Goal: Task Accomplishment & Management: Use online tool/utility

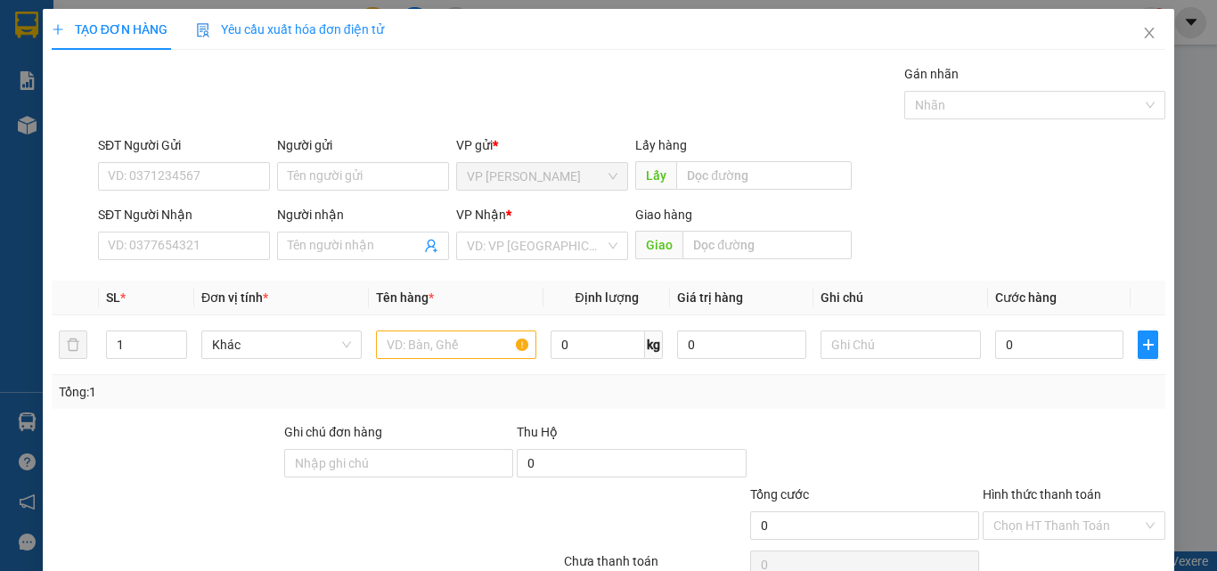
scroll to position [88, 0]
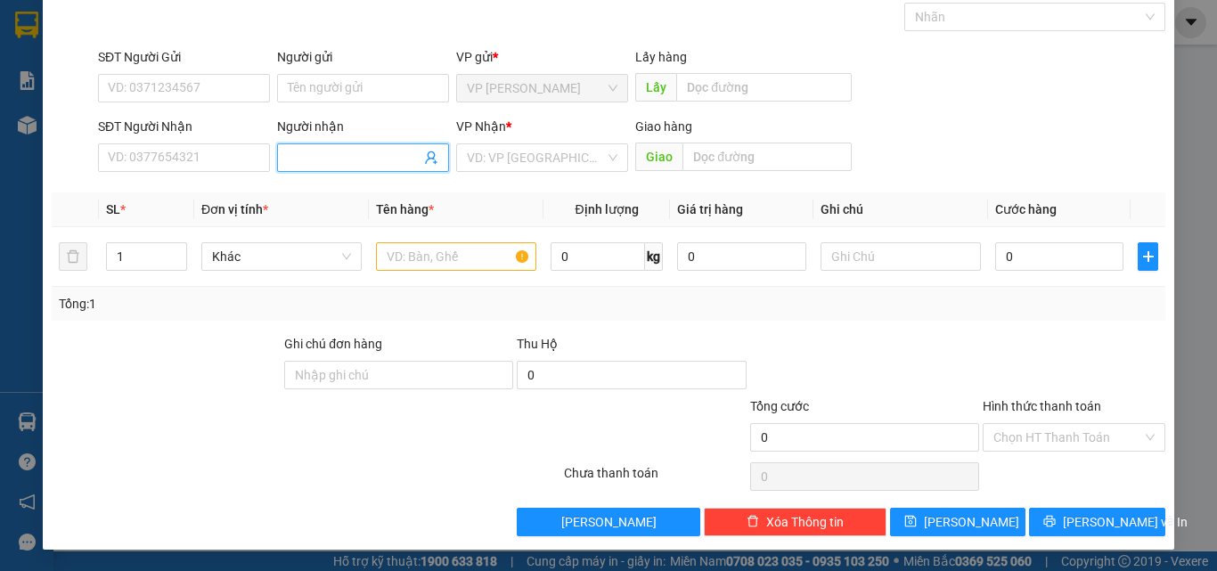
click at [305, 163] on input "Người nhận" at bounding box center [354, 158] width 133 height 20
type input "a mỹ bố"
click at [497, 155] on input "search" at bounding box center [536, 157] width 138 height 27
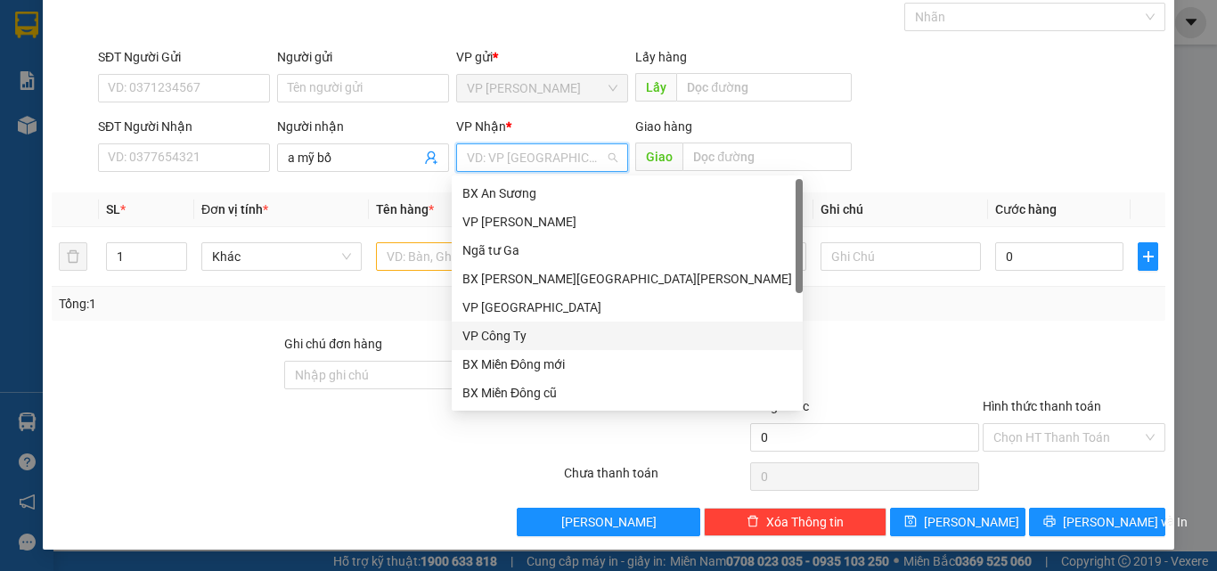
click at [502, 339] on div "VP Công Ty" at bounding box center [627, 336] width 330 height 20
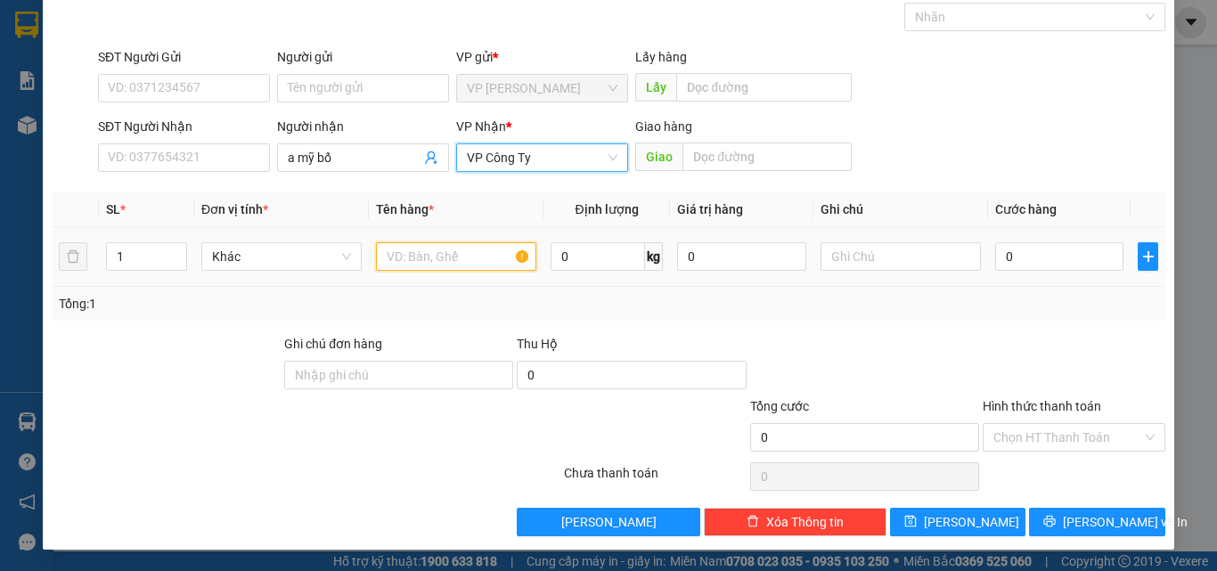
click at [409, 265] on input "text" at bounding box center [456, 256] width 160 height 29
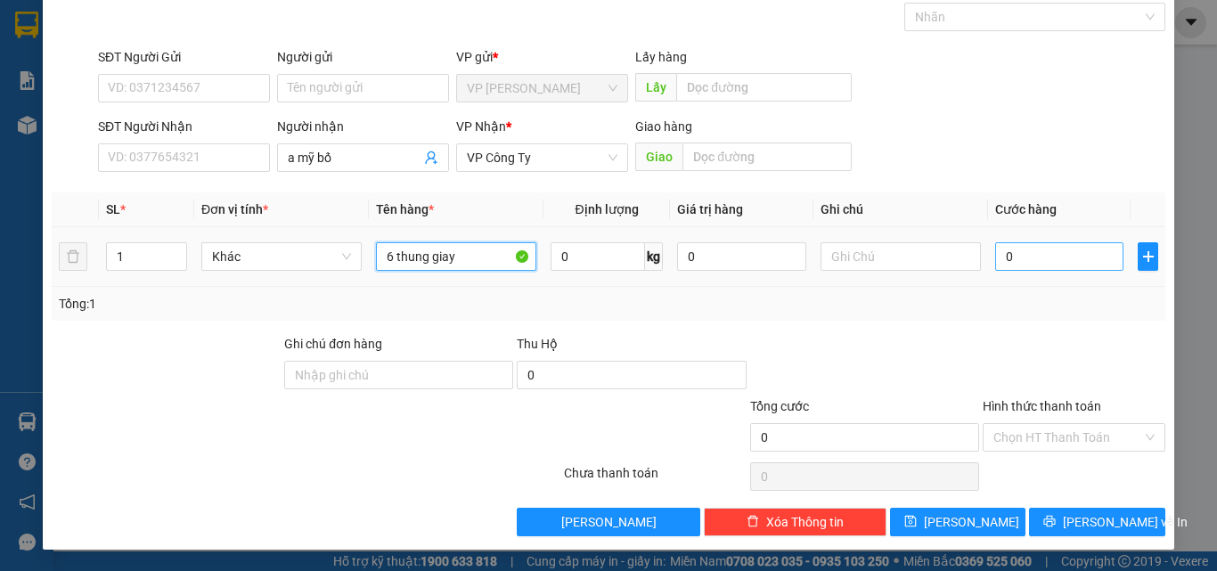
type input "6 thung giay"
click at [1006, 257] on input "0" at bounding box center [1059, 256] width 128 height 29
type input "3"
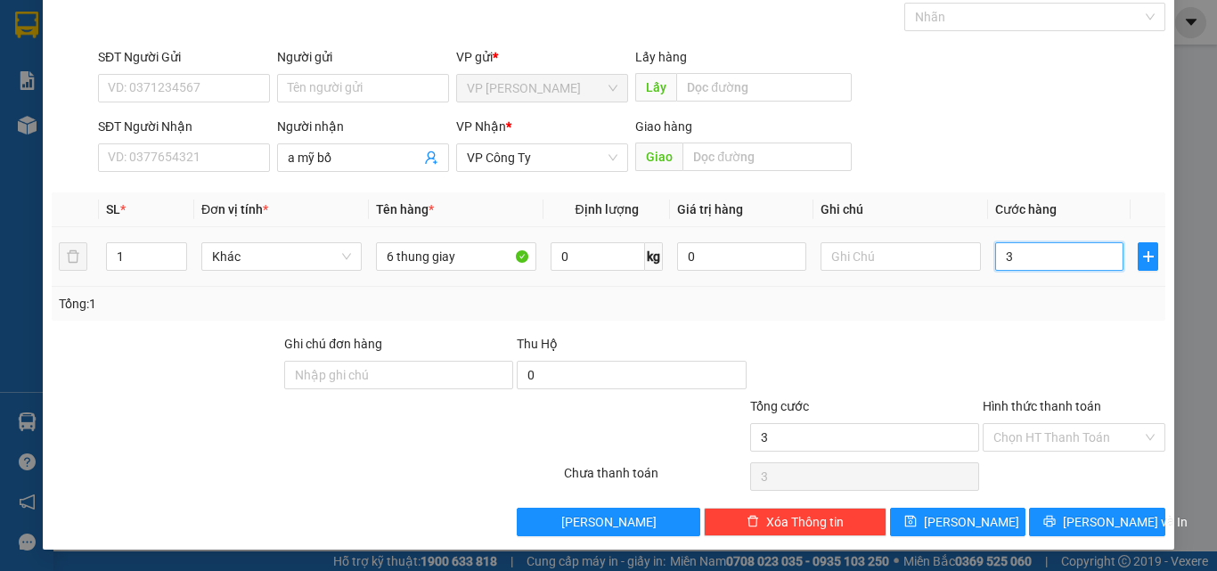
type input "30"
type input "300"
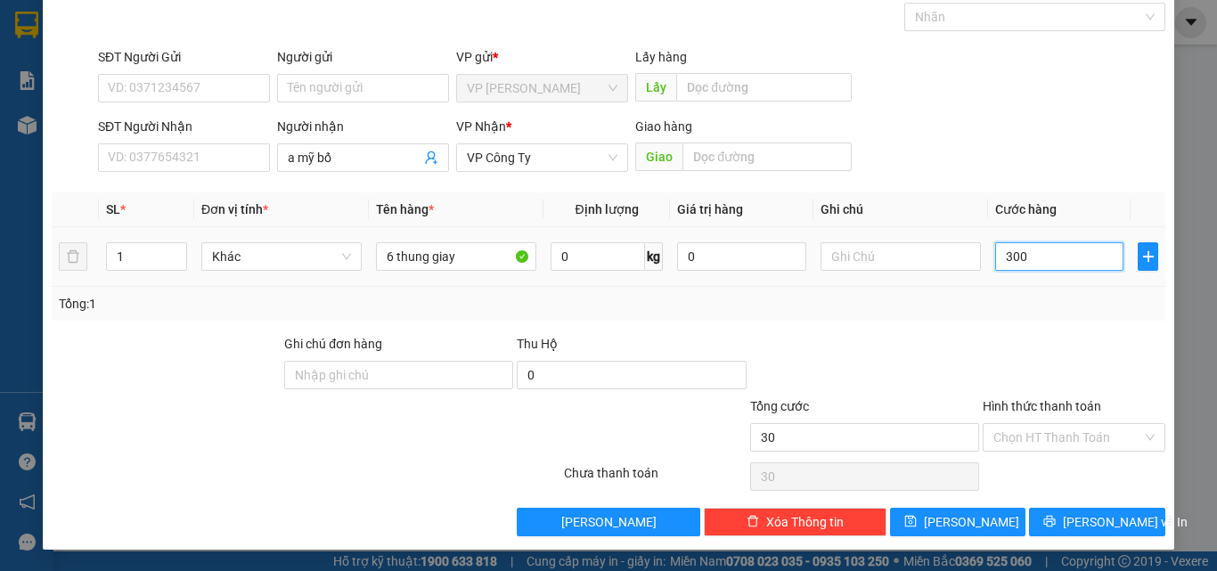
type input "300"
type input "3.000"
type input "30.000"
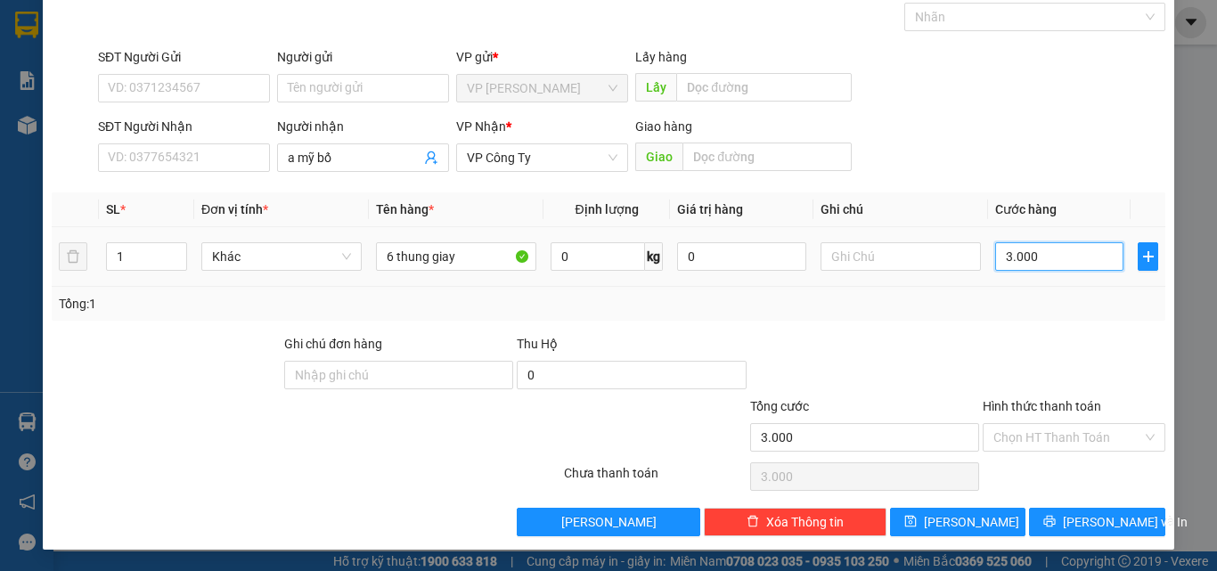
type input "30.000"
type input "300.000"
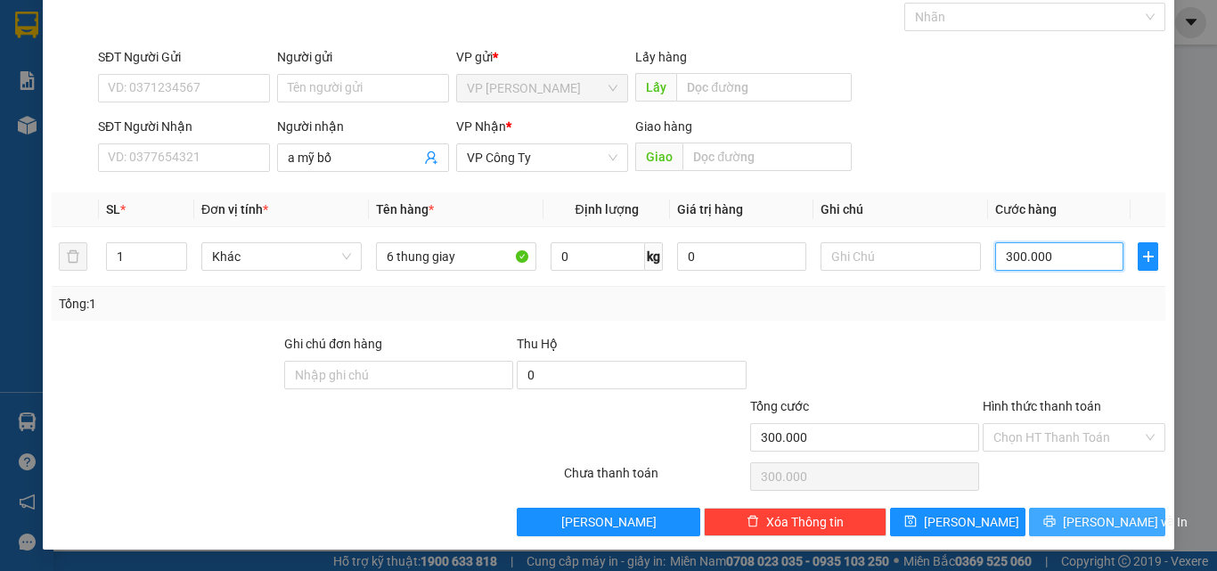
type input "300.000"
click at [1099, 516] on span "[PERSON_NAME] và In" at bounding box center [1125, 522] width 125 height 20
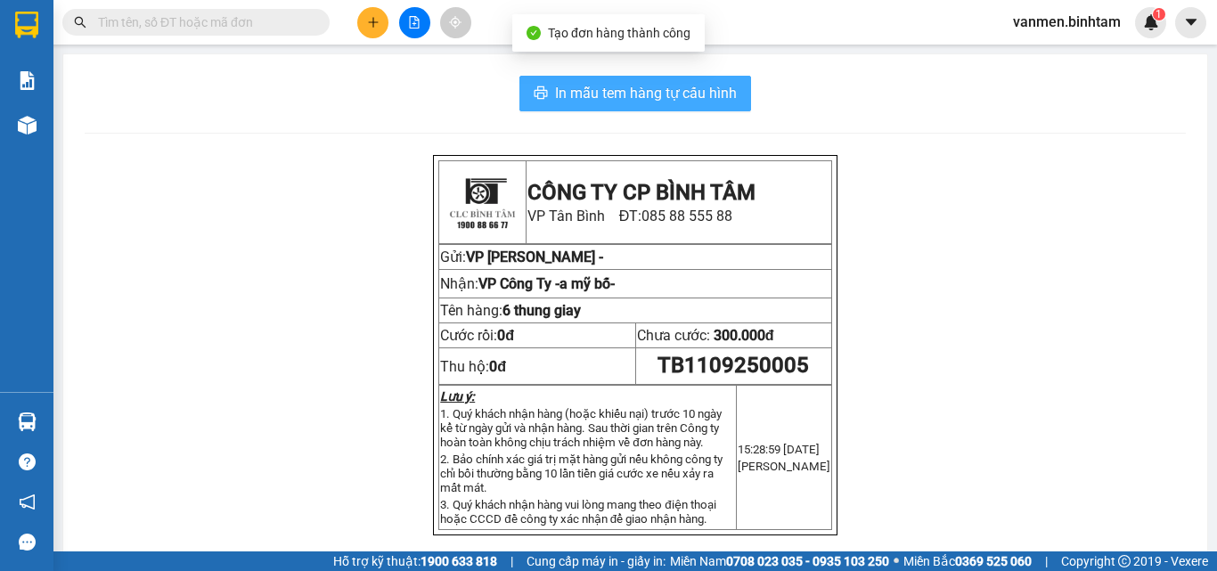
click at [611, 93] on span "In mẫu tem hàng tự cấu hình" at bounding box center [646, 93] width 182 height 22
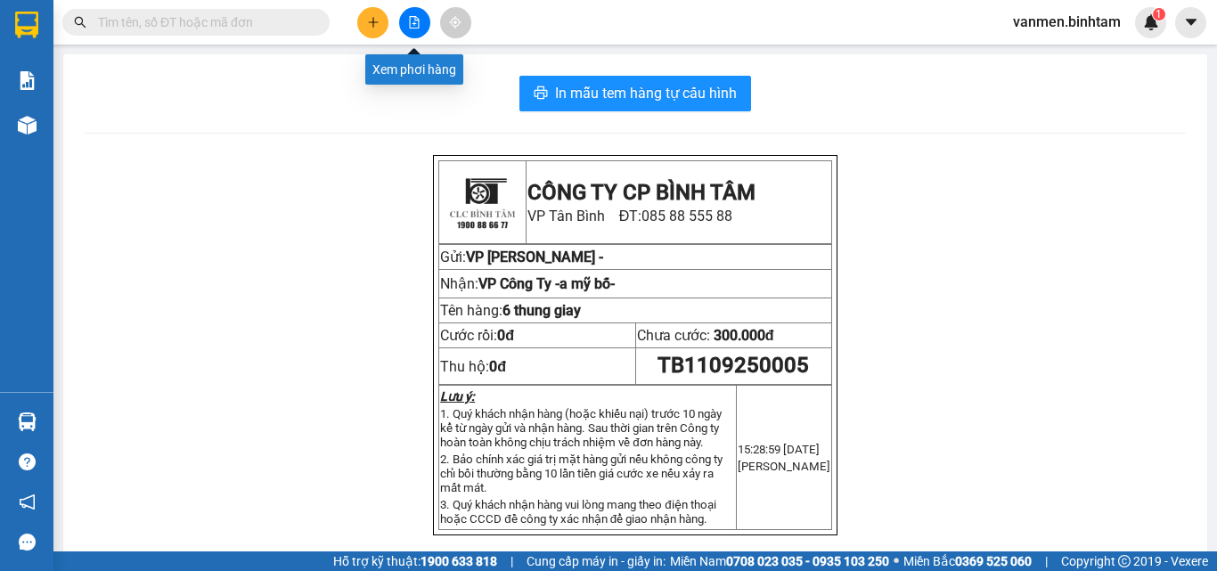
click at [410, 19] on icon "file-add" at bounding box center [415, 22] width 10 height 12
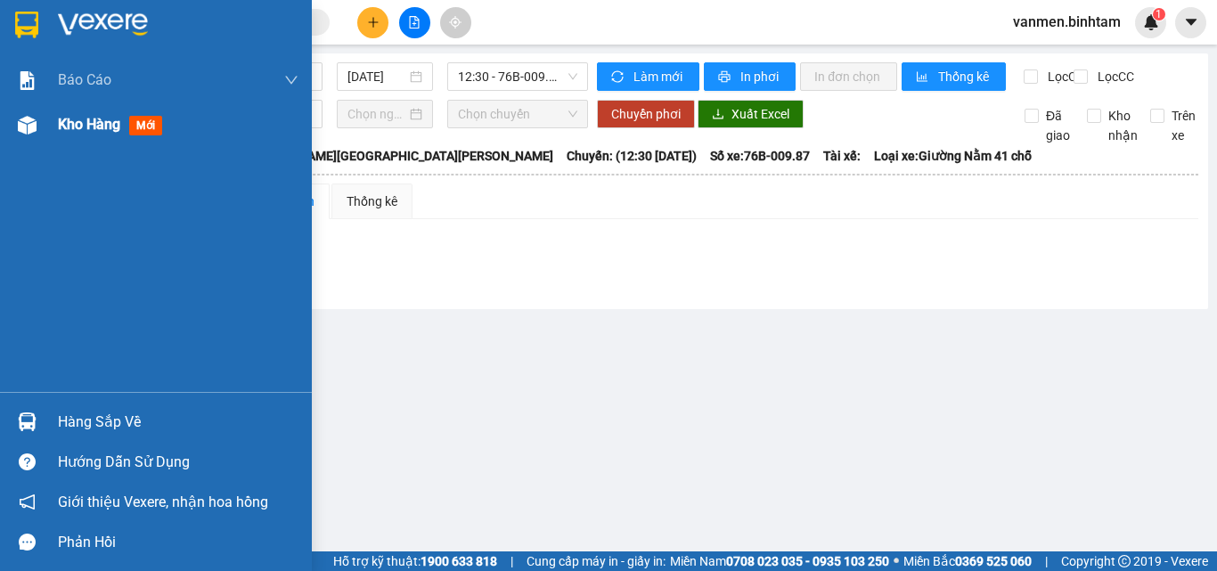
click at [19, 128] on img at bounding box center [27, 125] width 19 height 19
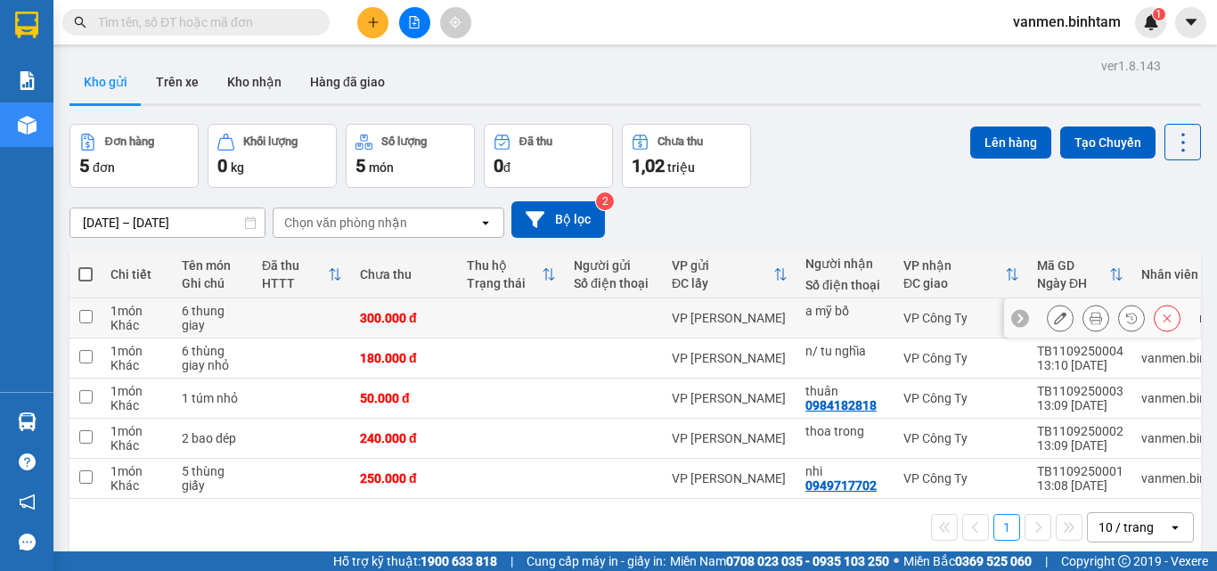
click at [91, 323] on input "checkbox" at bounding box center [85, 316] width 13 height 13
checkbox input "true"
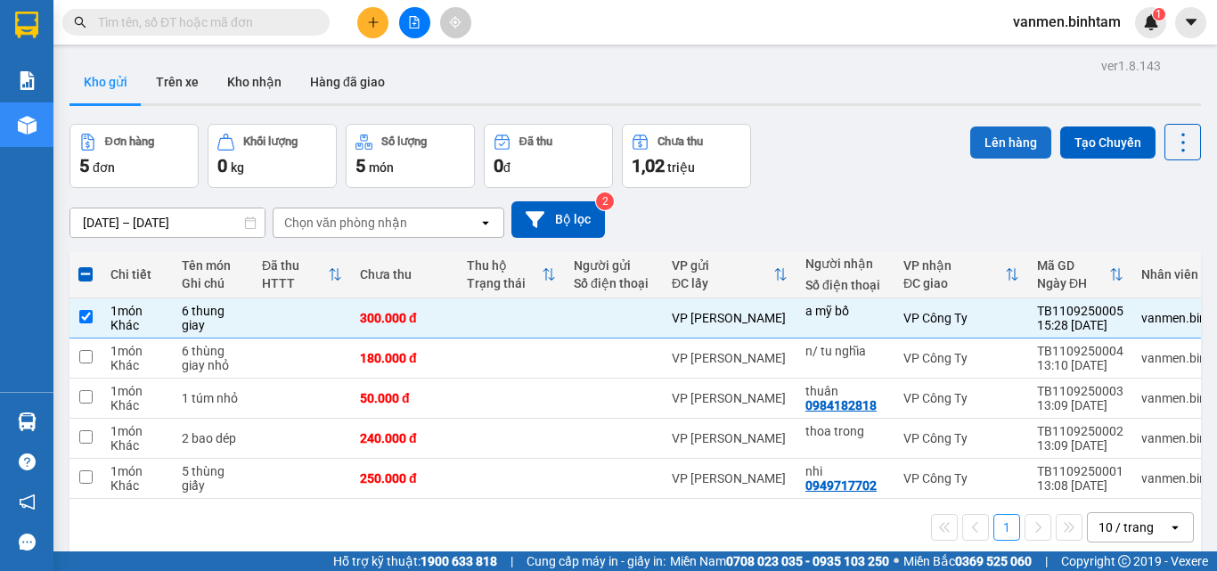
click at [1002, 151] on button "Lên hàng" at bounding box center [1010, 143] width 81 height 32
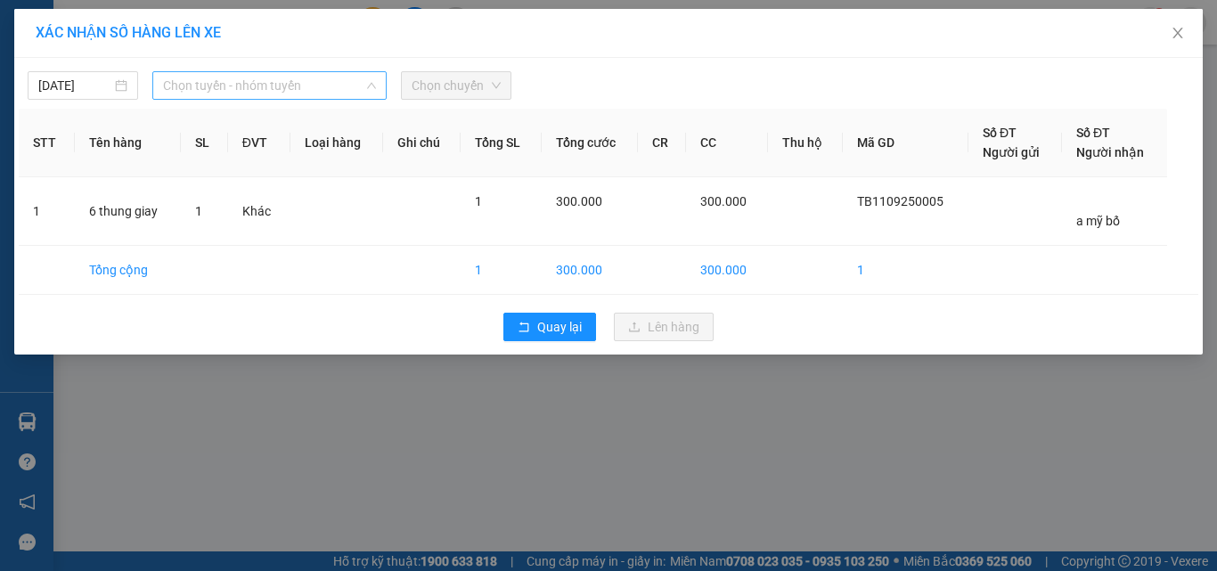
click at [251, 93] on span "Chọn tuyến - nhóm tuyến" at bounding box center [269, 85] width 213 height 27
click at [696, 440] on div "XÁC [PERSON_NAME] SỐ HÀNG LÊN XE [DATE] [PERSON_NAME] - nhóm [PERSON_NAME] [PER…" at bounding box center [608, 285] width 1217 height 571
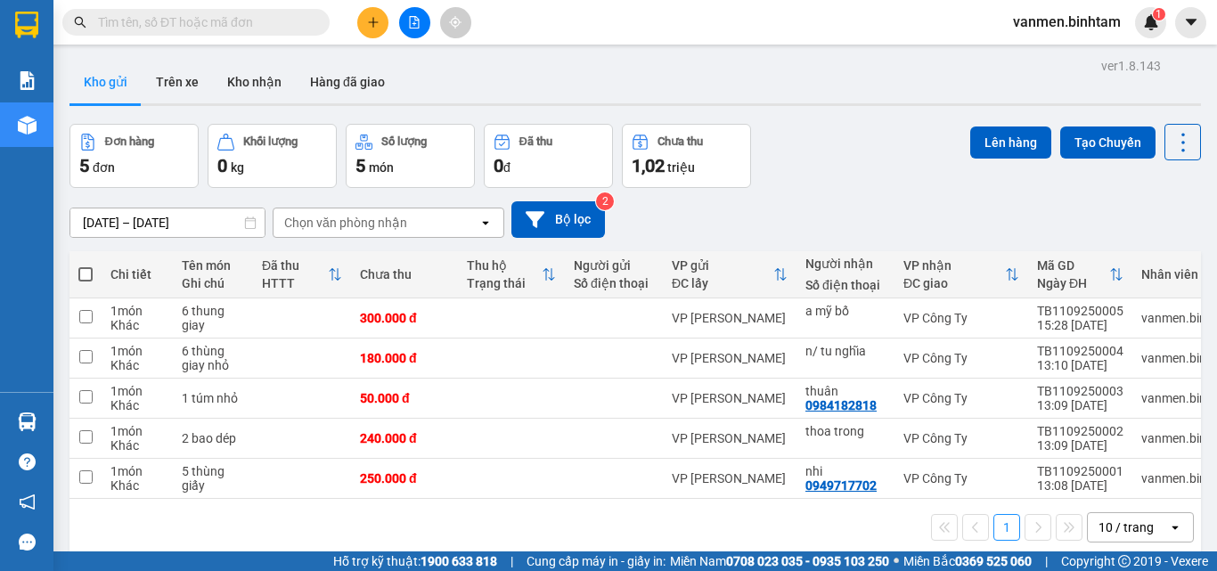
click at [86, 265] on label at bounding box center [85, 274] width 14 height 18
click at [86, 265] on input "checkbox" at bounding box center [86, 265] width 0 height 0
checkbox input "true"
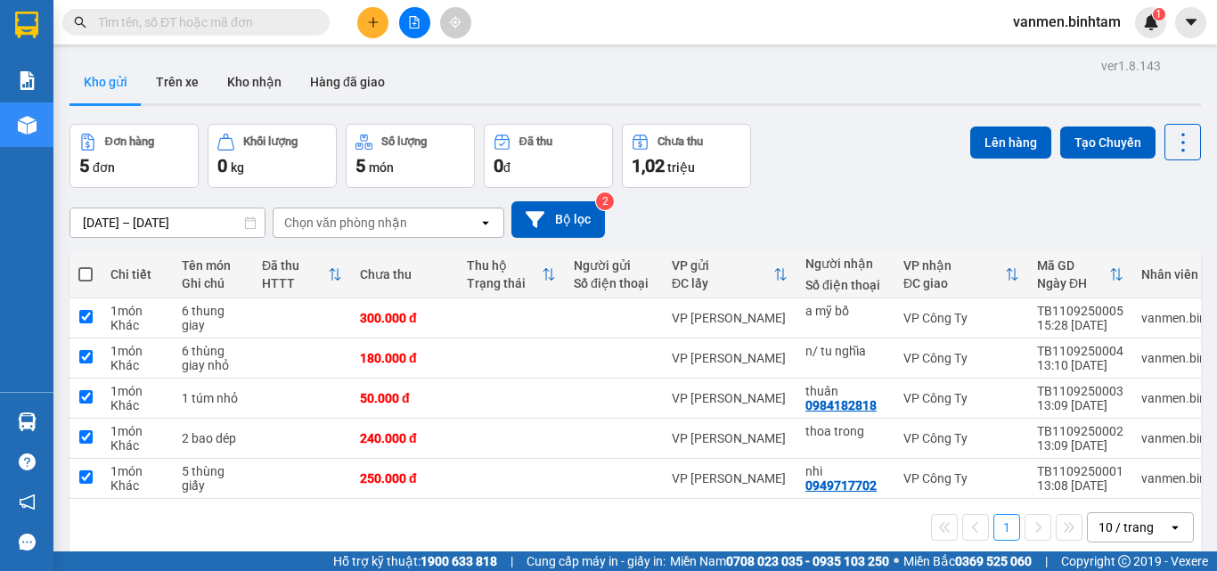
checkbox input "true"
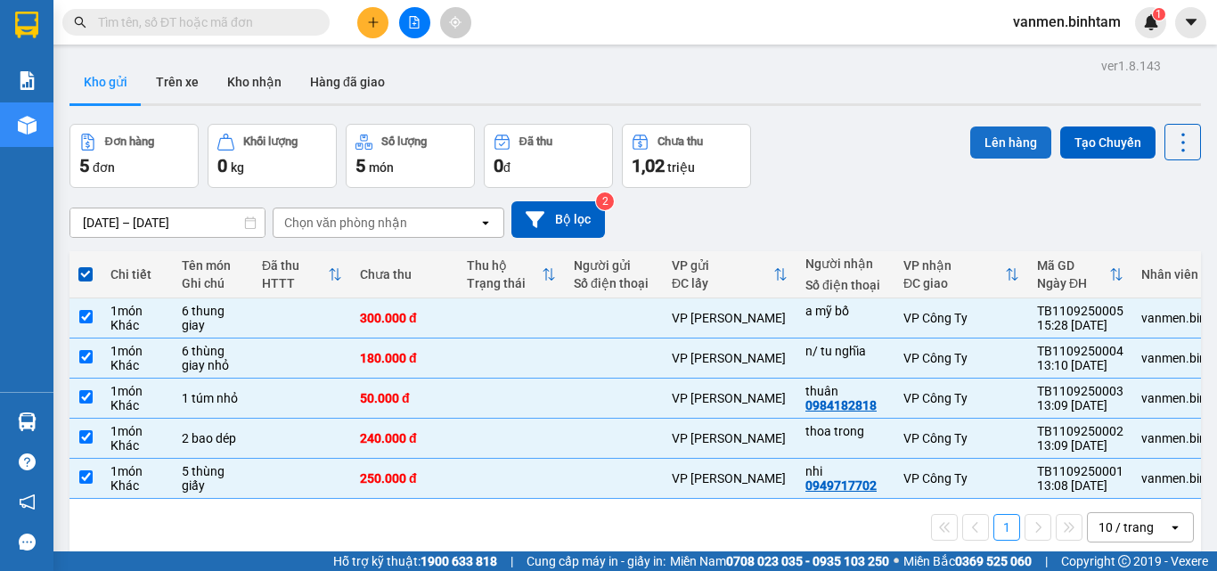
click at [983, 150] on button "Lên hàng" at bounding box center [1010, 143] width 81 height 32
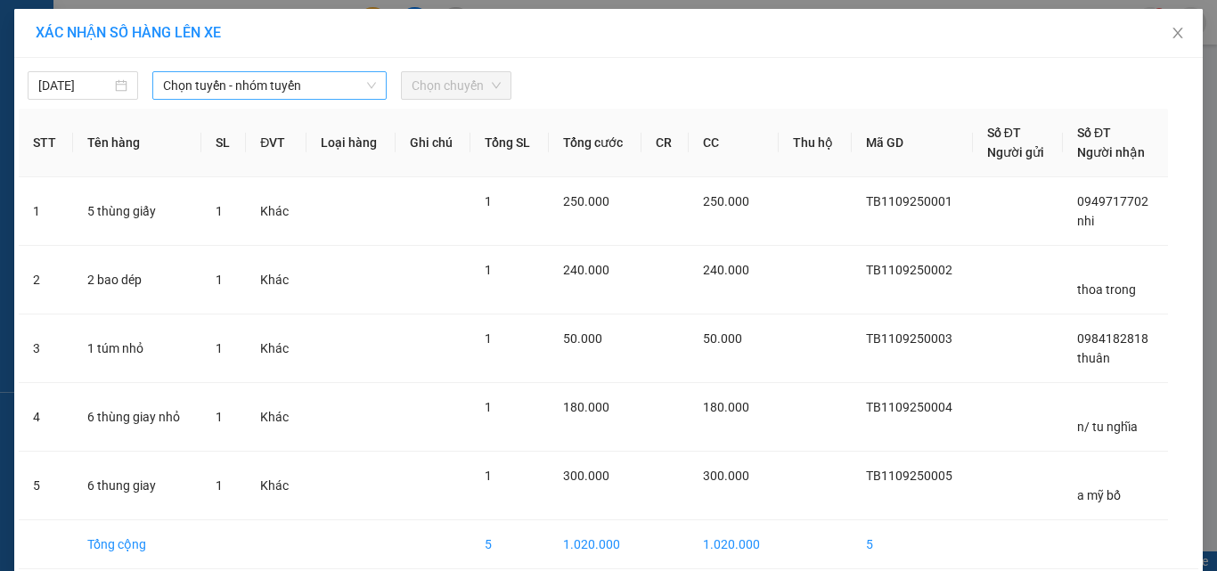
click at [204, 89] on span "Chọn tuyến - nhóm tuyến" at bounding box center [269, 85] width 213 height 27
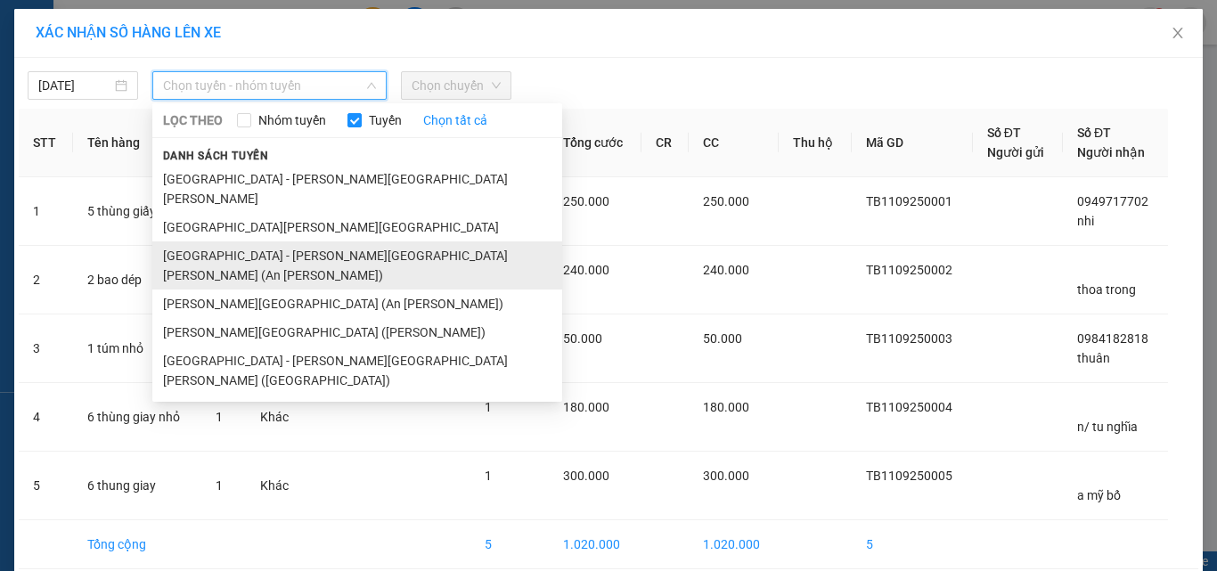
click at [216, 241] on li "[GEOGRAPHIC_DATA] - [PERSON_NAME][GEOGRAPHIC_DATA][PERSON_NAME] (An [PERSON_NAM…" at bounding box center [357, 265] width 410 height 48
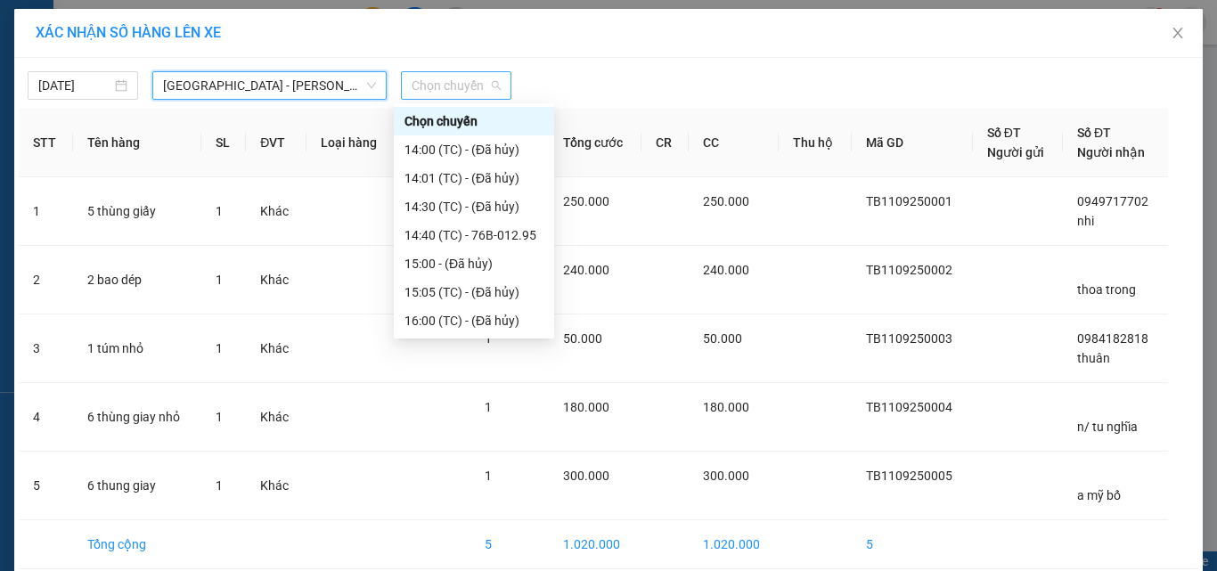
click at [486, 80] on span "Chọn chuyến" at bounding box center [456, 85] width 89 height 27
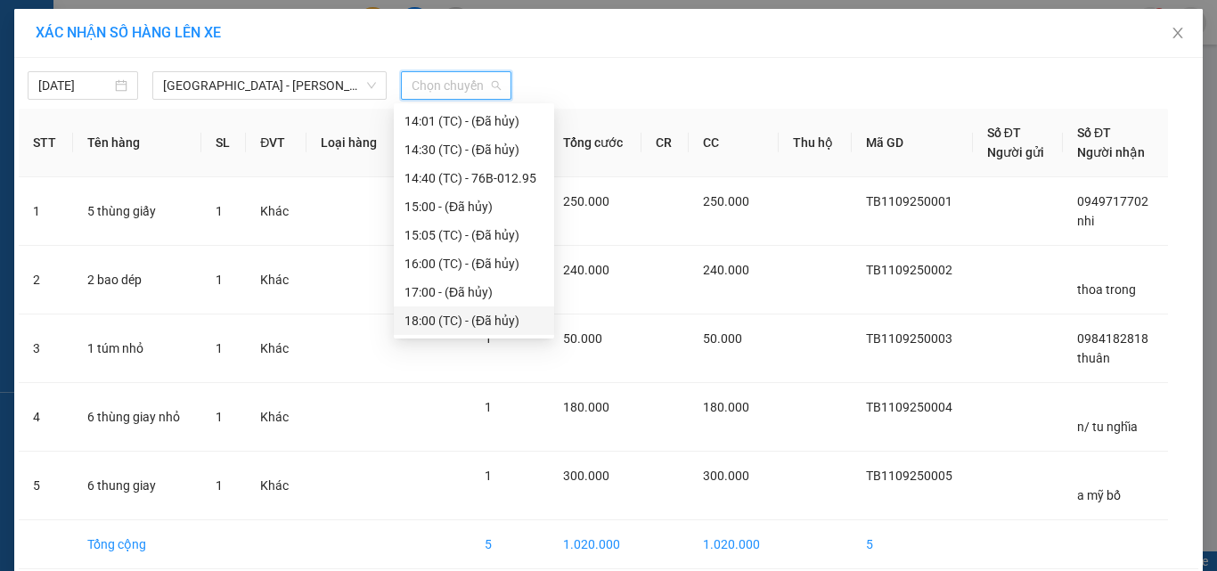
click at [429, 323] on div "18:00 (TC) - (Đã hủy)" at bounding box center [473, 321] width 139 height 20
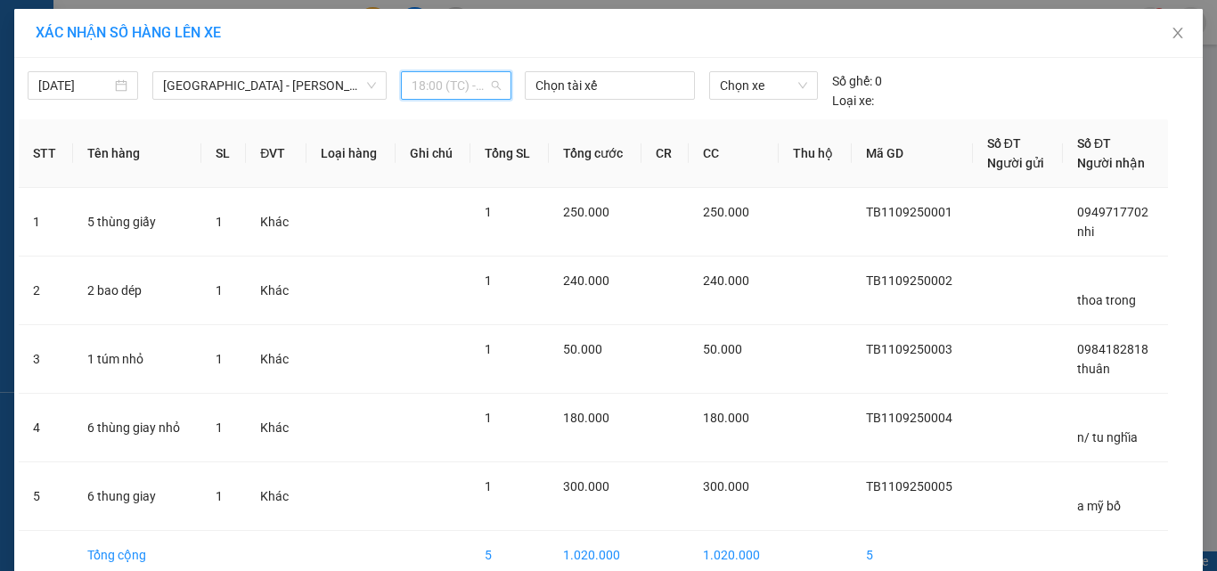
click at [443, 79] on span "18:00 (TC) - (Đã hủy)" at bounding box center [456, 85] width 89 height 27
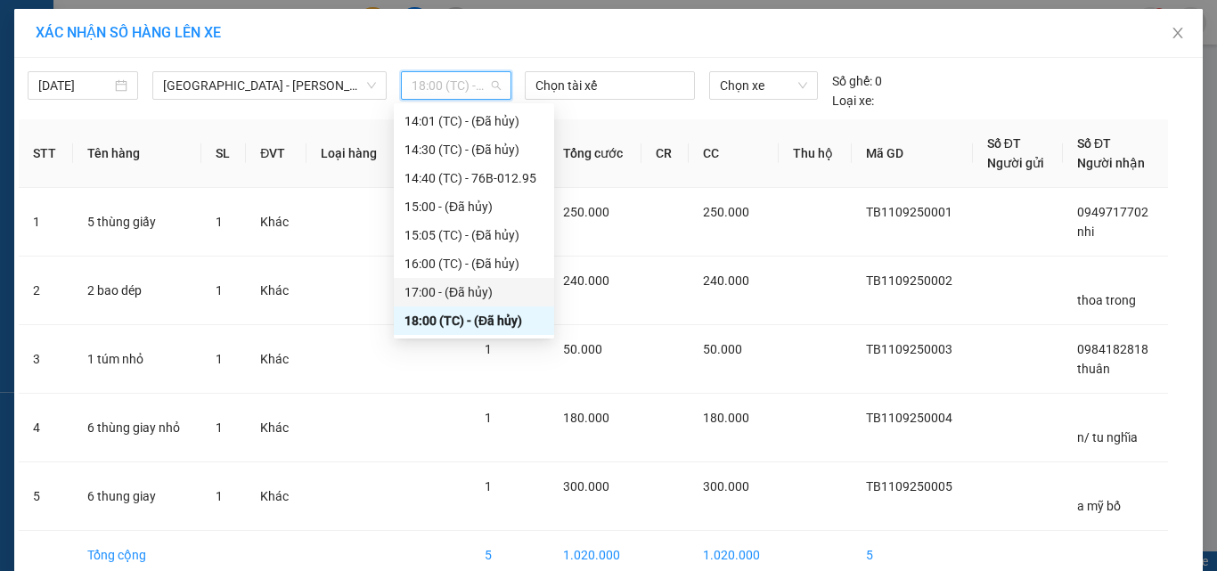
click at [440, 289] on div "17:00 - (Đã hủy)" at bounding box center [473, 292] width 139 height 20
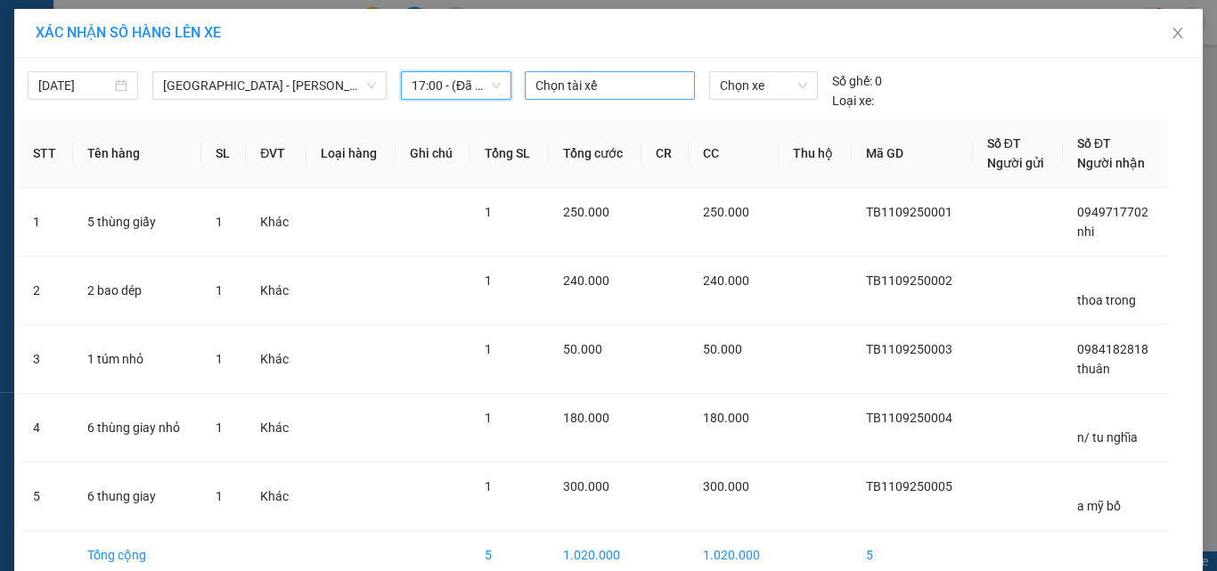
click at [577, 88] on div at bounding box center [610, 85] width 162 height 21
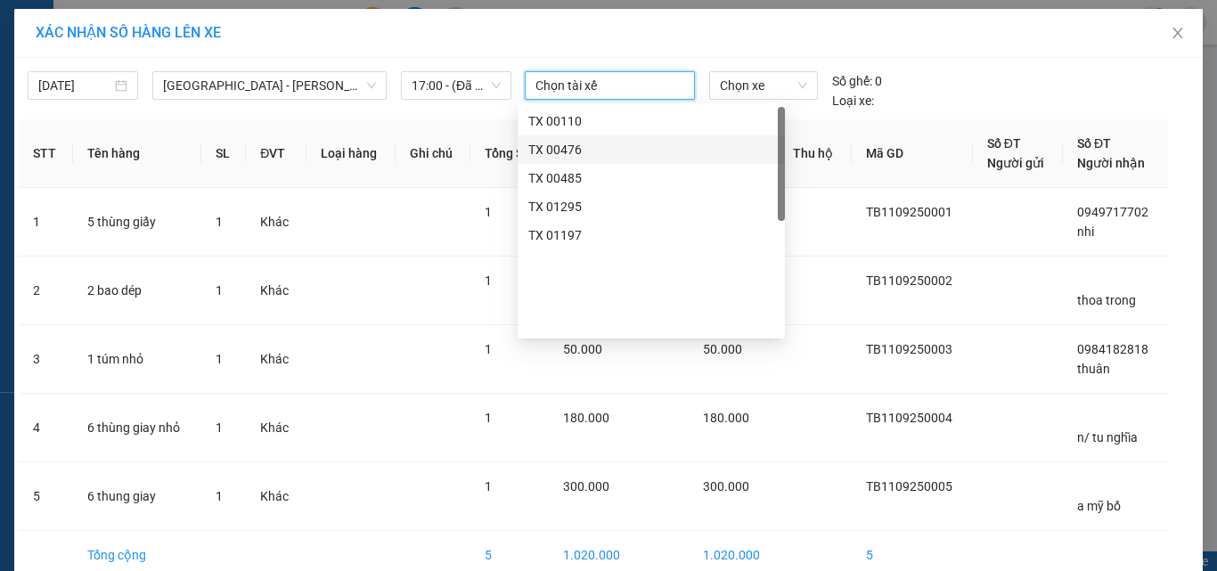
scroll to position [0, 0]
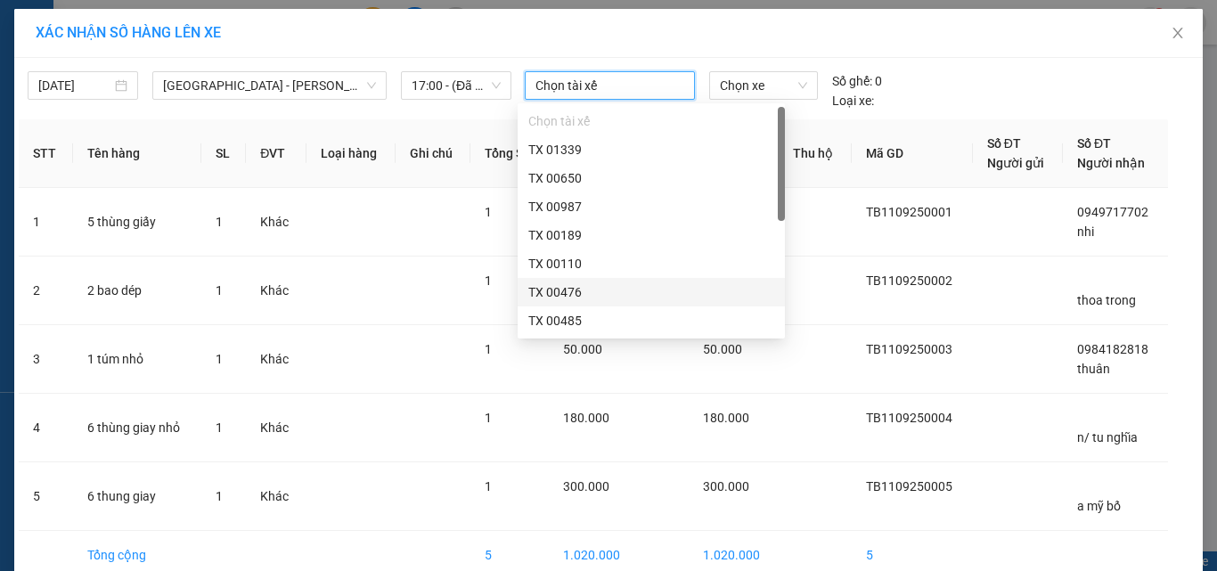
click at [571, 293] on div "TX 00476" at bounding box center [651, 292] width 246 height 20
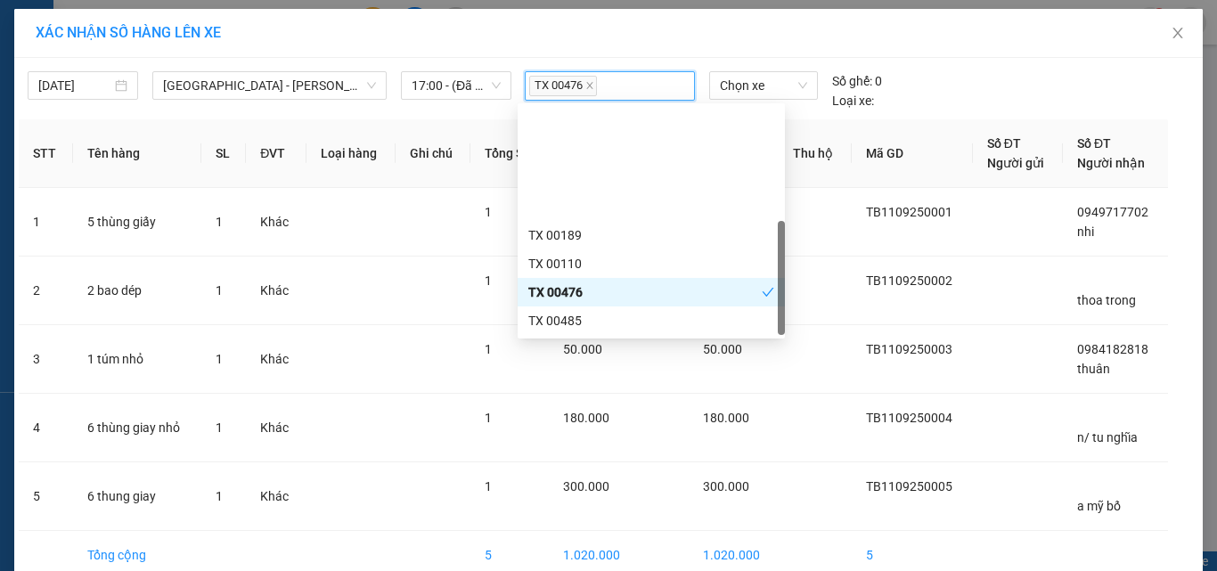
scroll to position [143, 0]
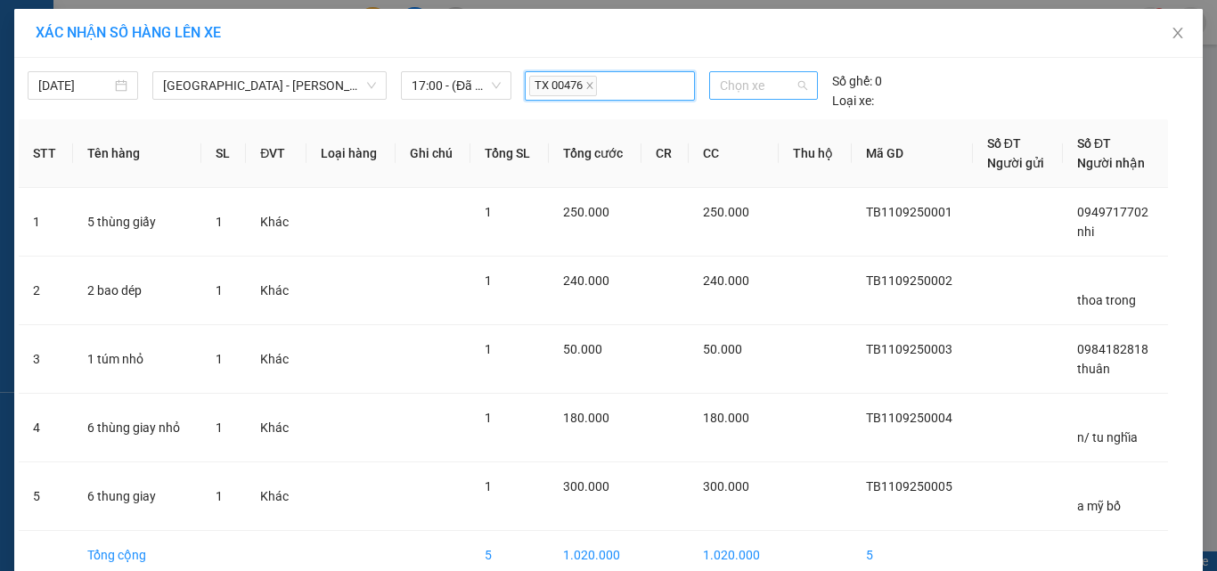
click at [730, 90] on span "Chọn xe" at bounding box center [763, 85] width 87 height 27
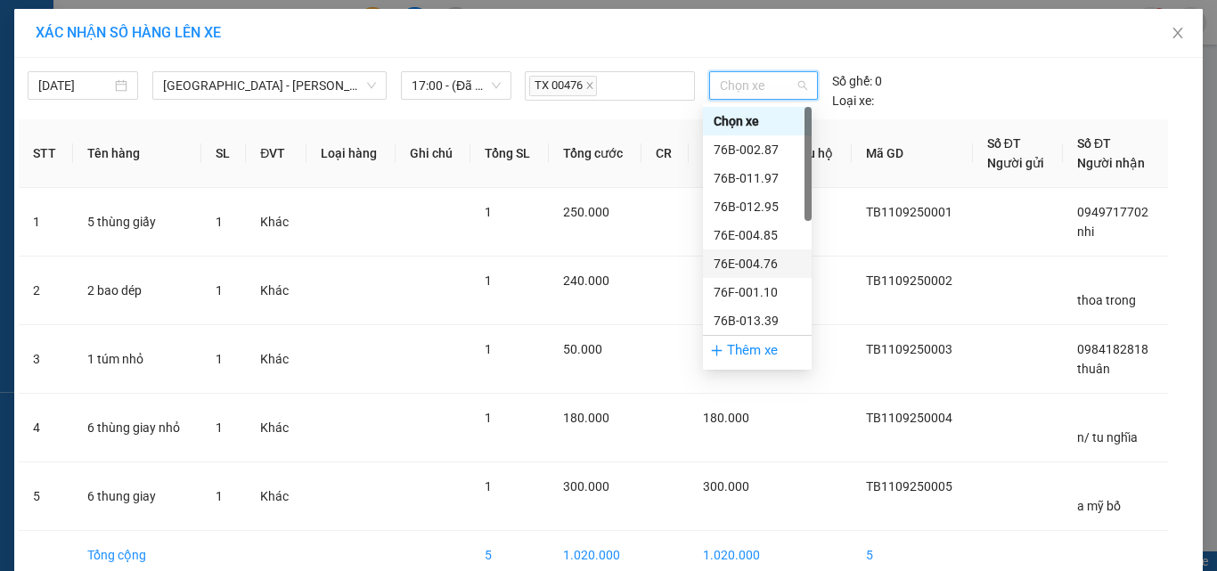
click at [733, 270] on div "76E-004.76" at bounding box center [757, 264] width 87 height 20
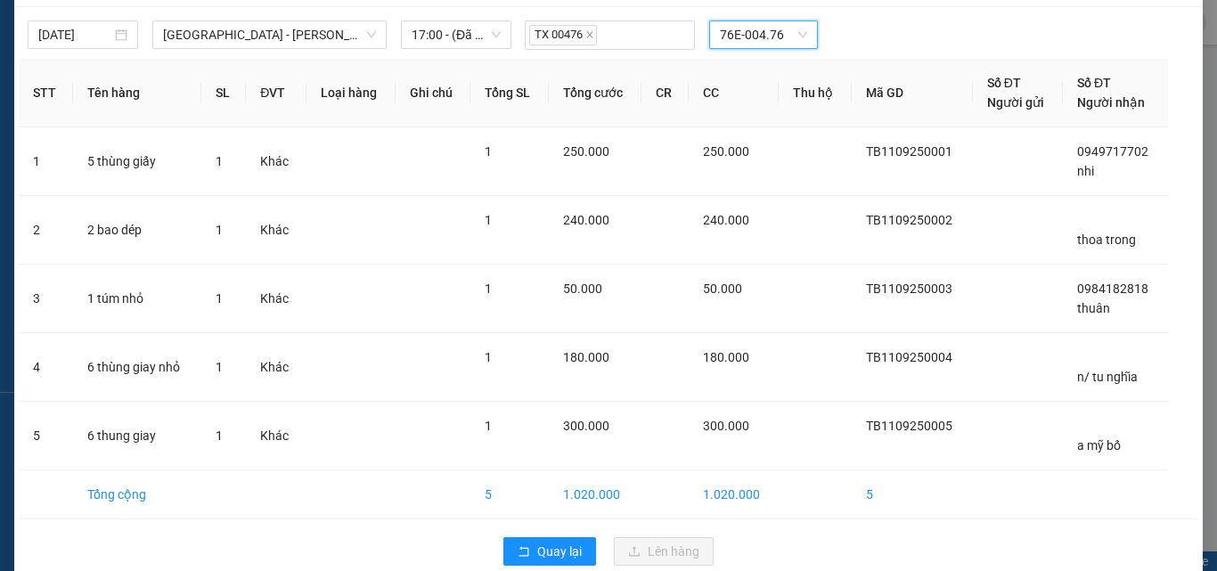
scroll to position [0, 0]
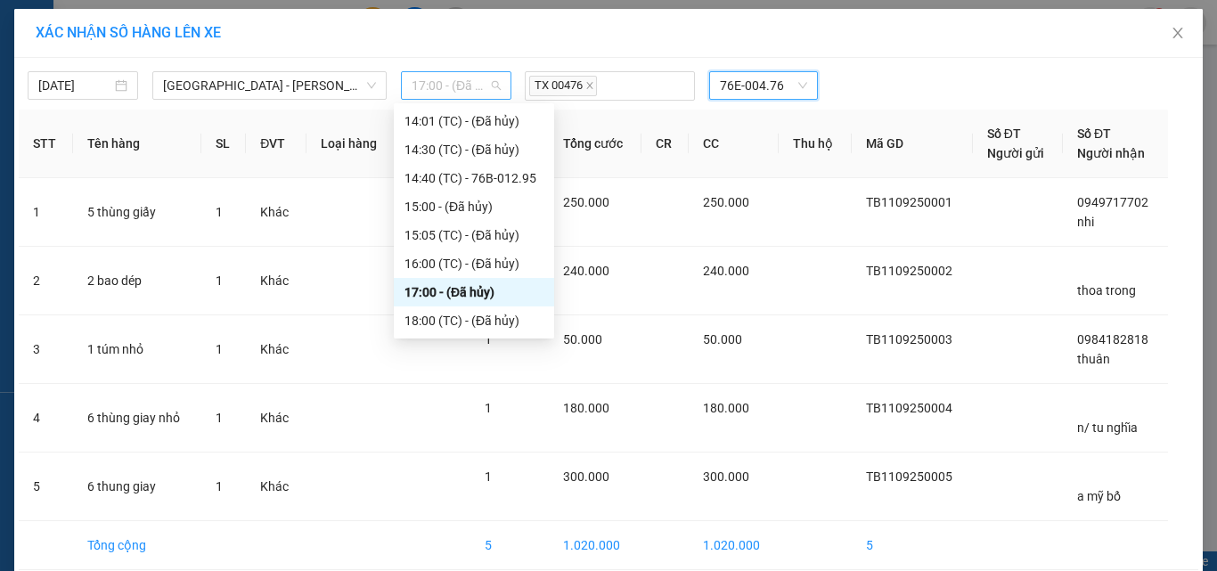
click at [429, 80] on span "17:00 - (Đã hủy)" at bounding box center [456, 85] width 89 height 27
click at [429, 288] on div "17:00 - (Đã hủy)" at bounding box center [473, 292] width 139 height 20
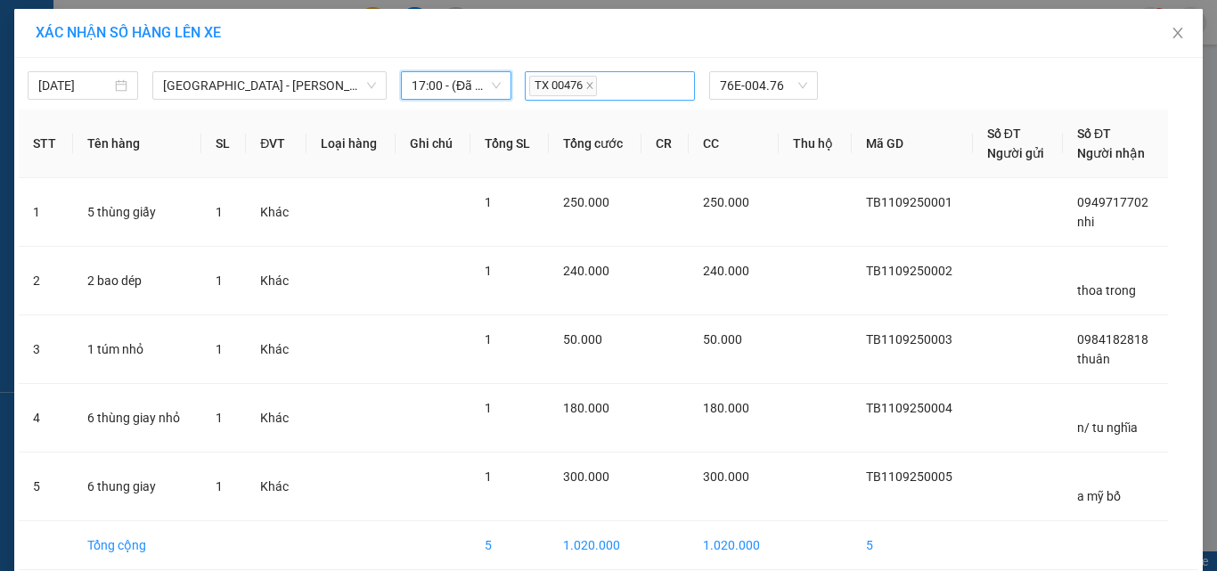
click at [627, 87] on div "TX 00476" at bounding box center [610, 86] width 162 height 26
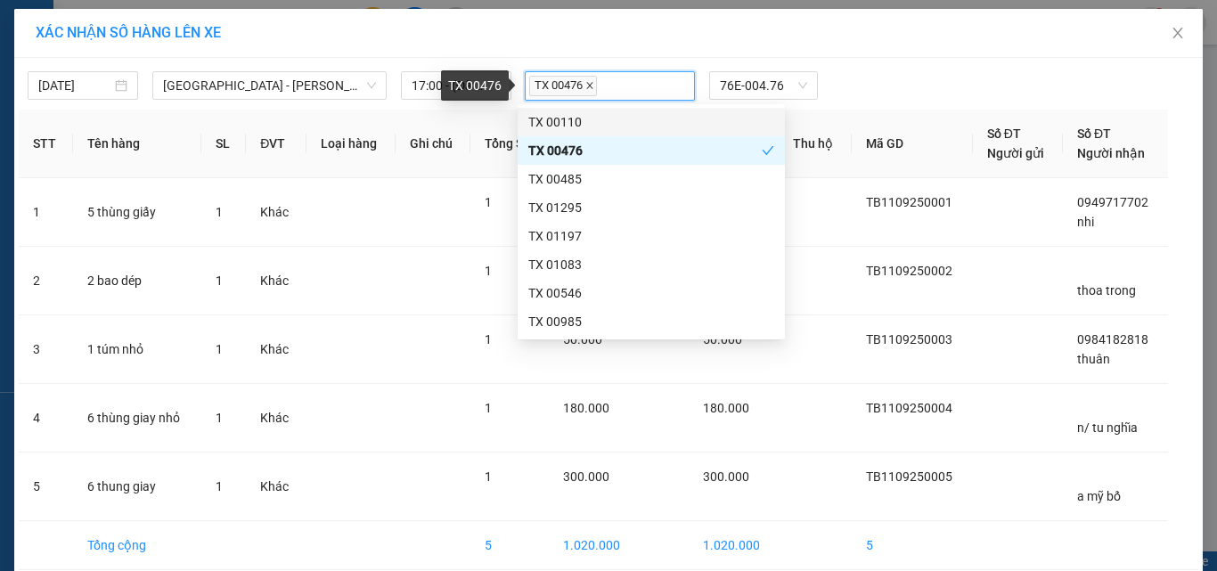
click at [585, 90] on icon "close" at bounding box center [589, 85] width 9 height 9
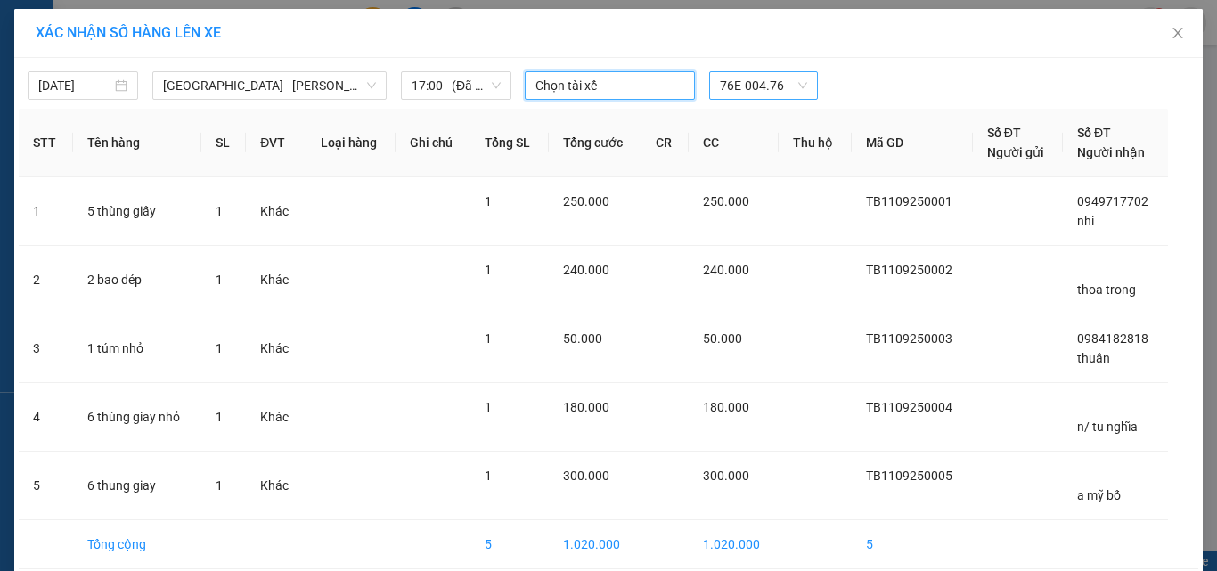
click at [778, 87] on span "76E-004.76" at bounding box center [763, 85] width 87 height 27
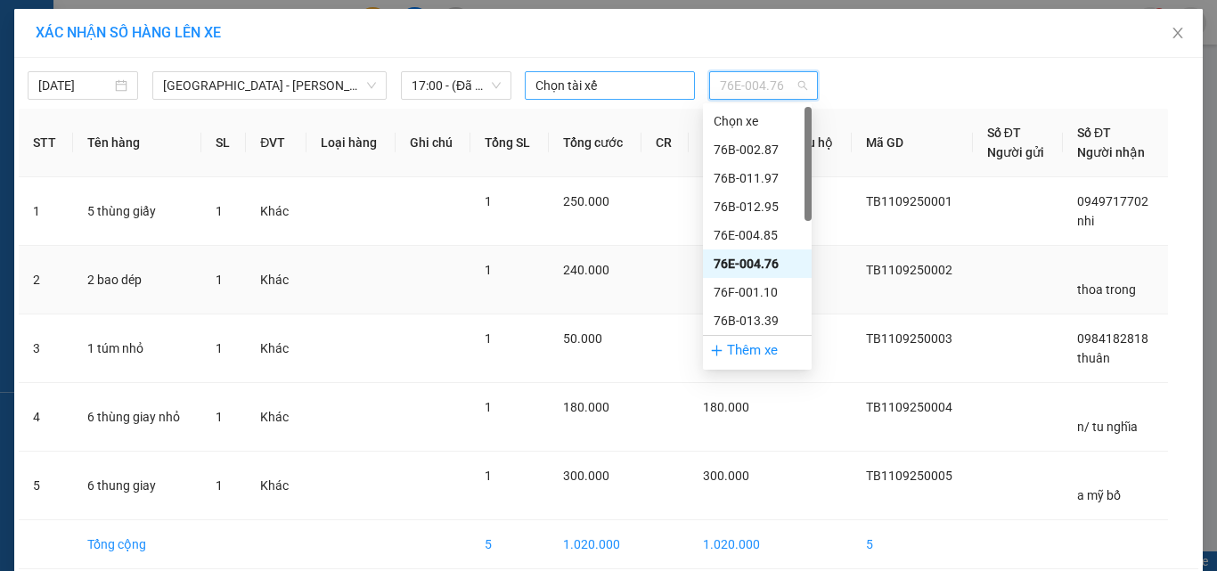
click at [834, 296] on td at bounding box center [815, 280] width 72 height 69
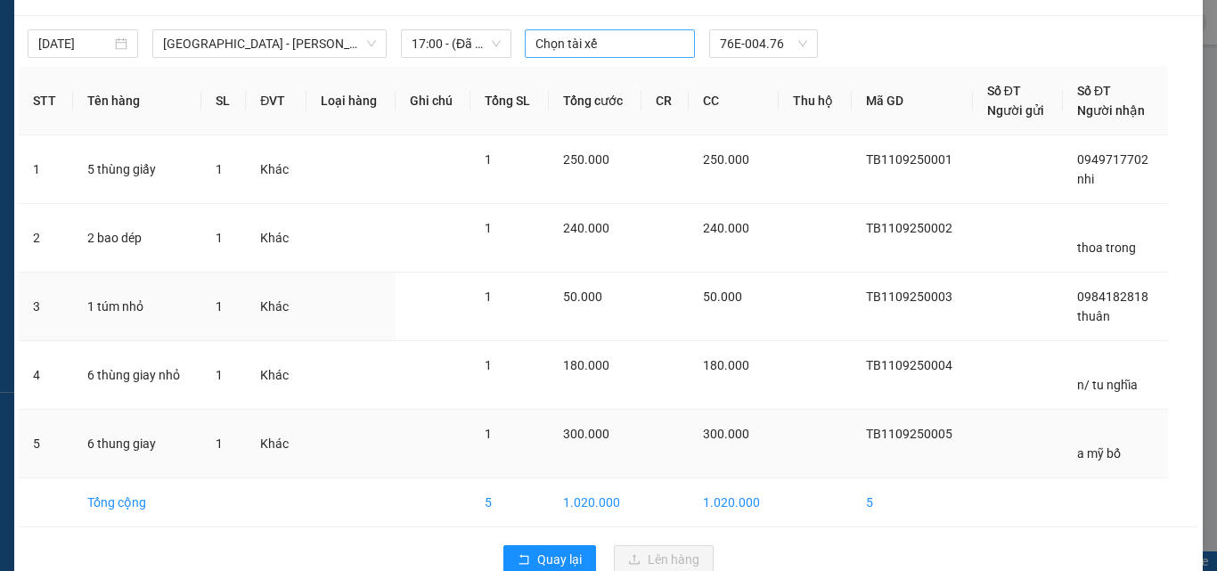
scroll to position [79, 0]
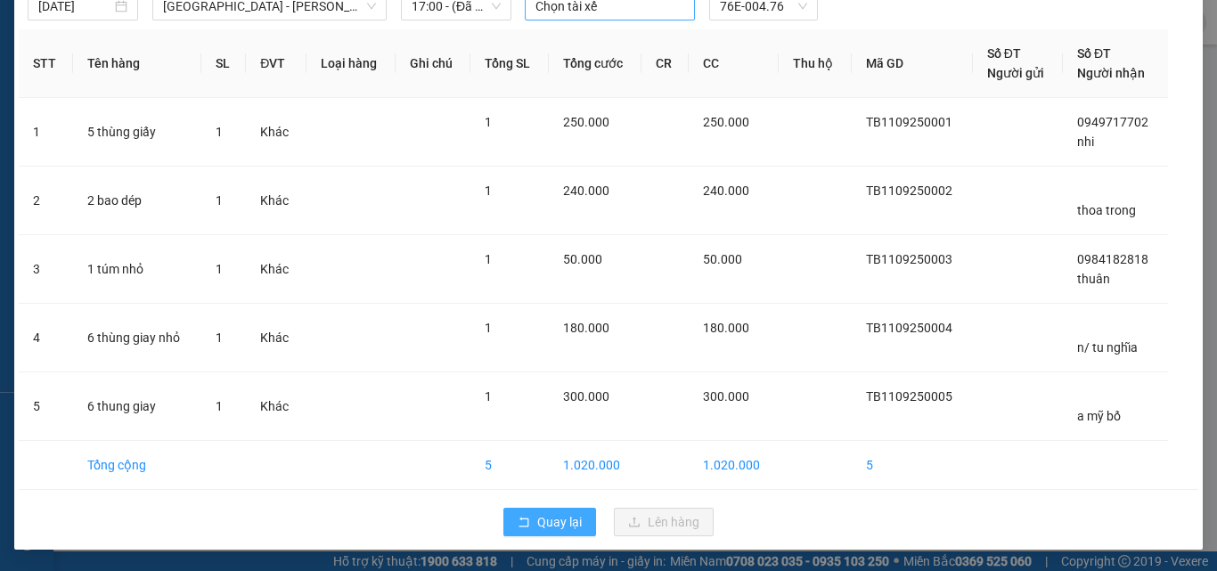
click at [544, 523] on span "Quay lại" at bounding box center [559, 522] width 45 height 20
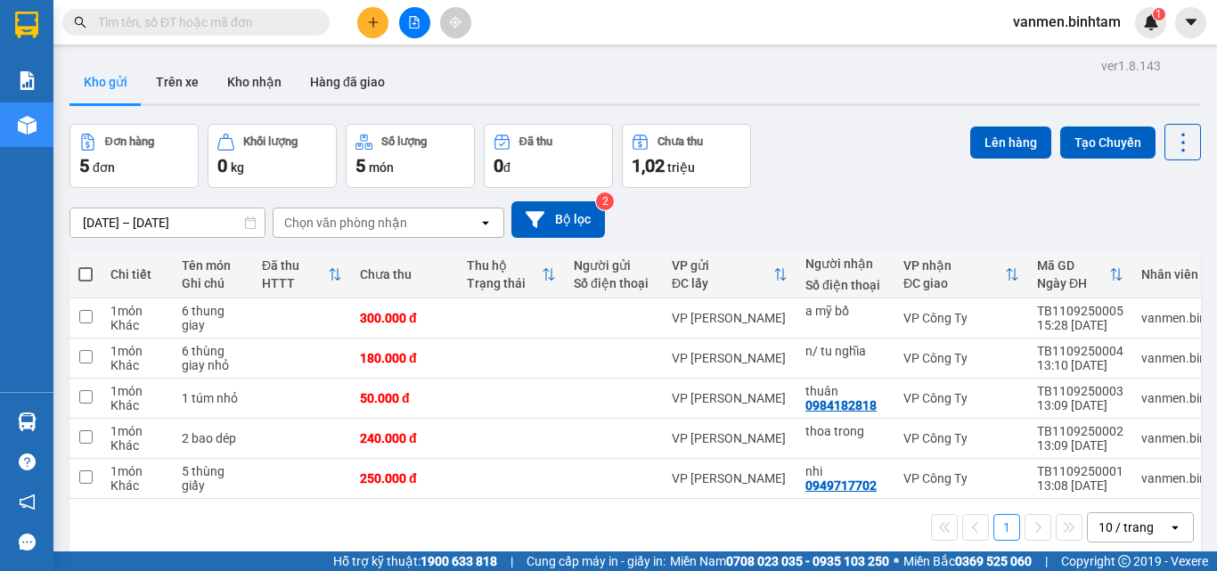
click at [86, 270] on span at bounding box center [85, 274] width 14 height 14
click at [86, 265] on input "checkbox" at bounding box center [86, 265] width 0 height 0
checkbox input "true"
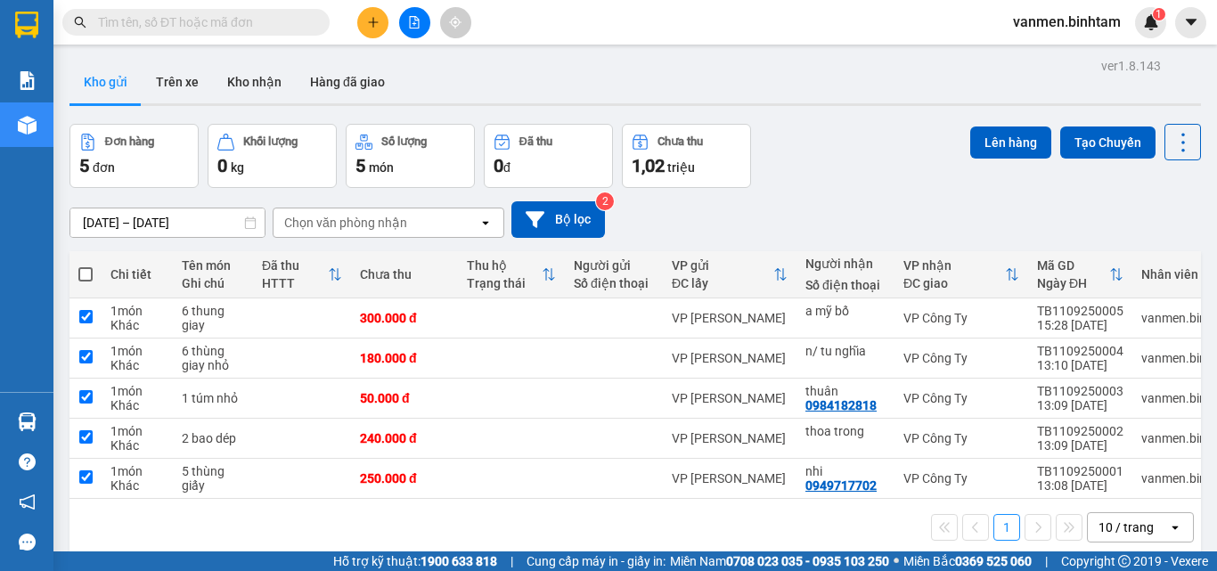
checkbox input "true"
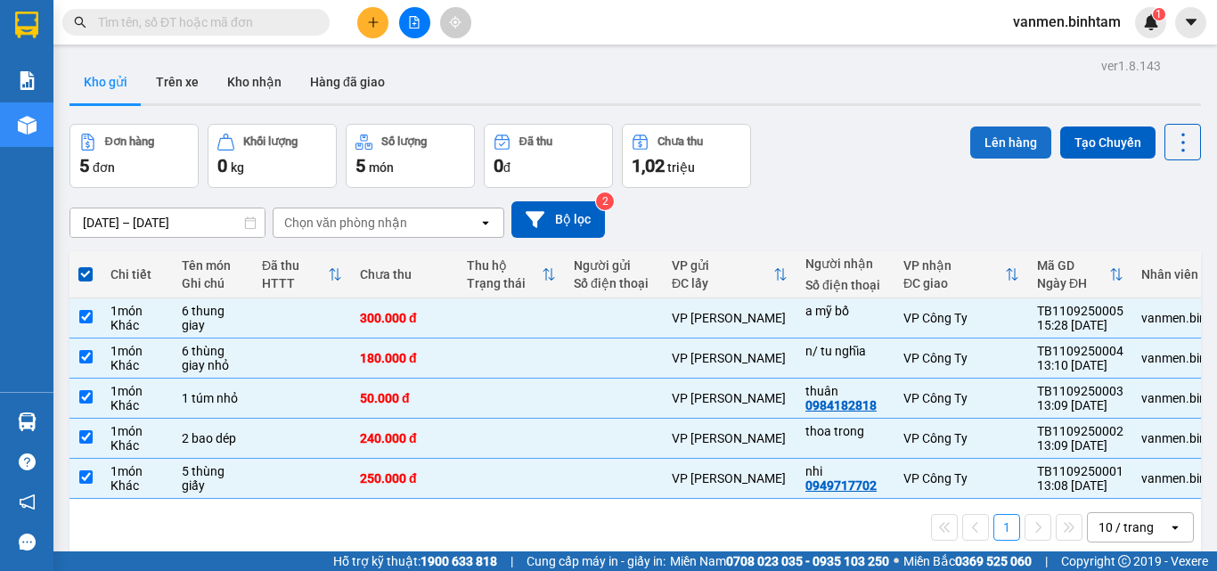
click at [1007, 149] on button "Lên hàng" at bounding box center [1010, 143] width 81 height 32
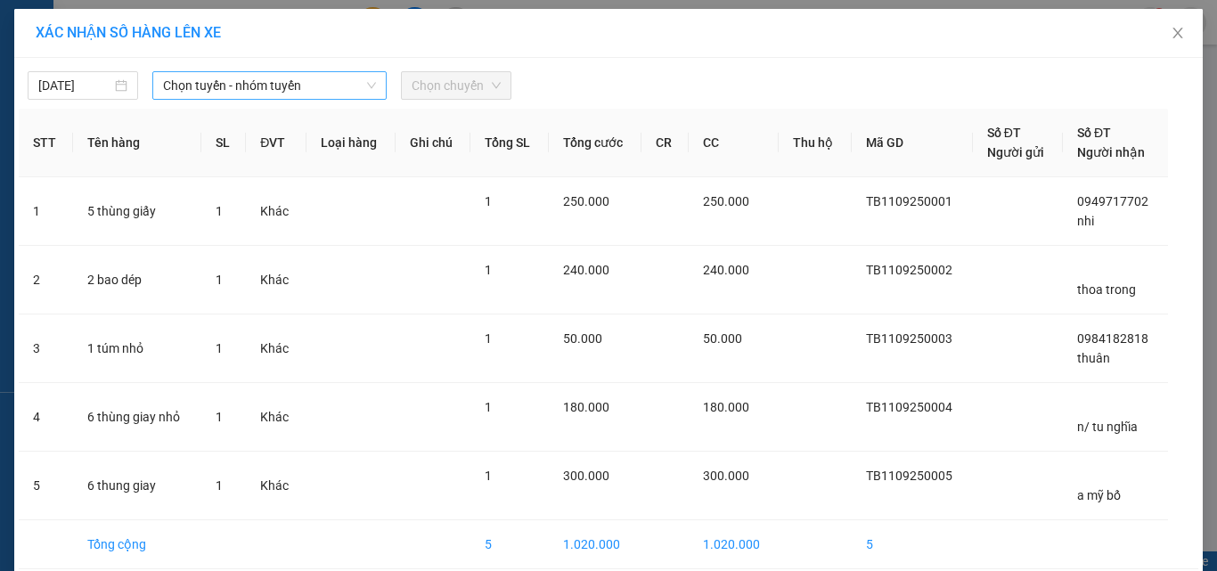
click at [210, 86] on span "Chọn tuyến - nhóm tuyến" at bounding box center [269, 85] width 213 height 27
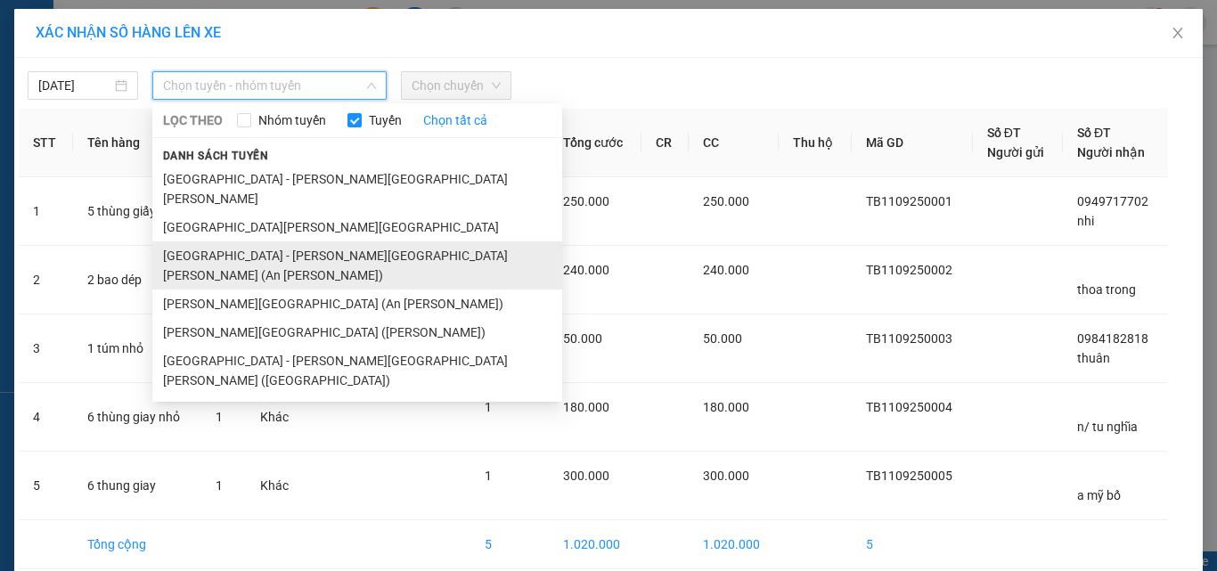
click at [236, 241] on li "[GEOGRAPHIC_DATA] - [PERSON_NAME][GEOGRAPHIC_DATA][PERSON_NAME] (An [PERSON_NAM…" at bounding box center [357, 265] width 410 height 48
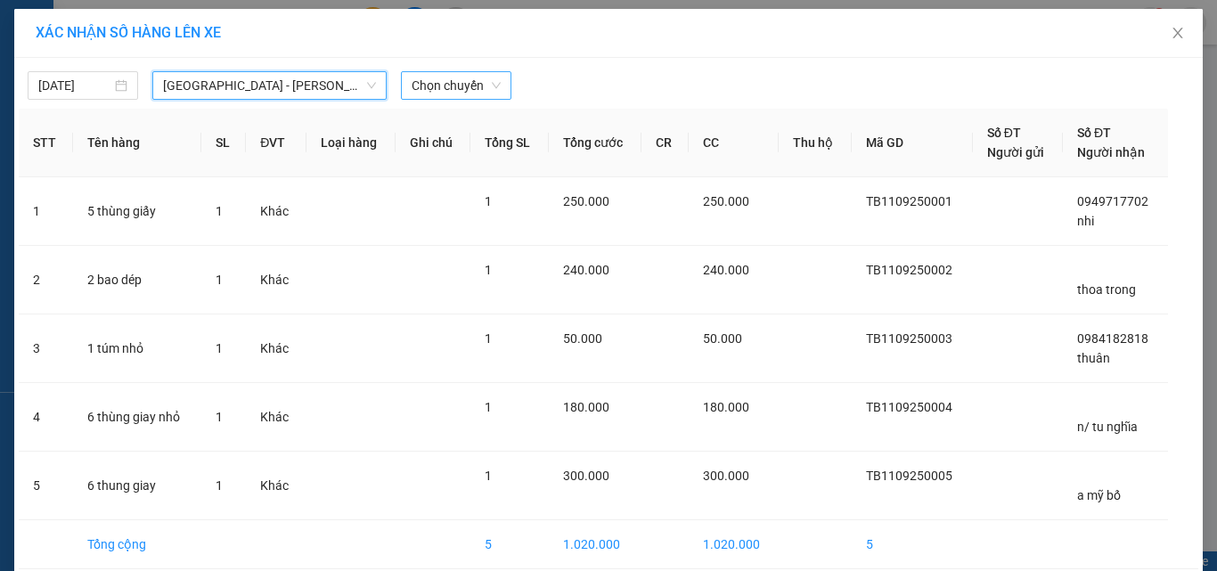
click at [435, 80] on span "Chọn chuyến" at bounding box center [456, 85] width 89 height 27
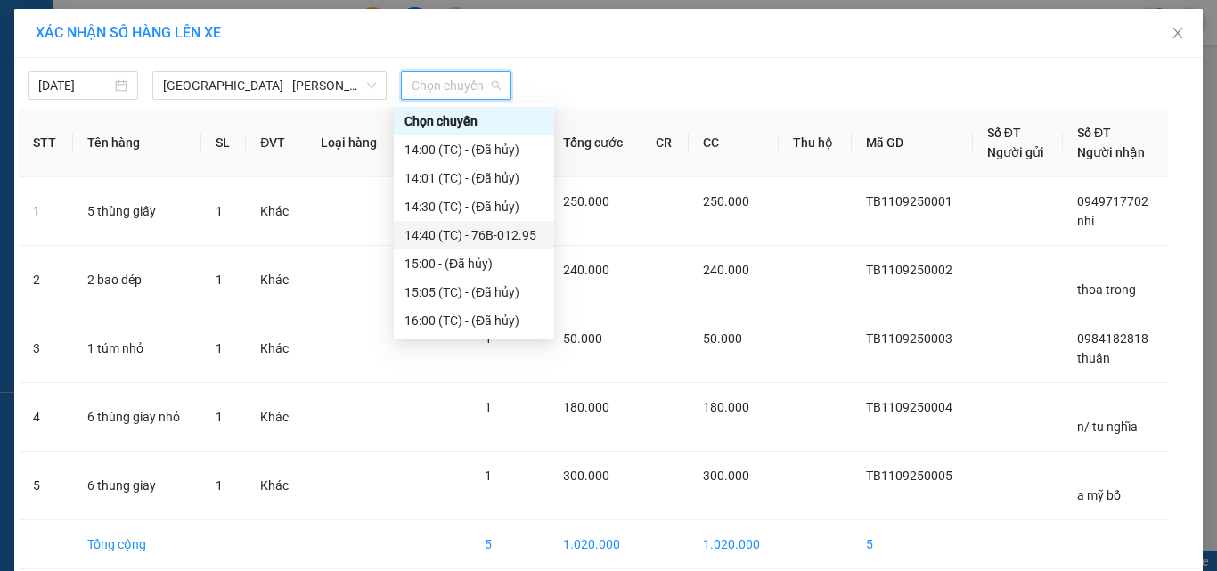
scroll to position [57, 0]
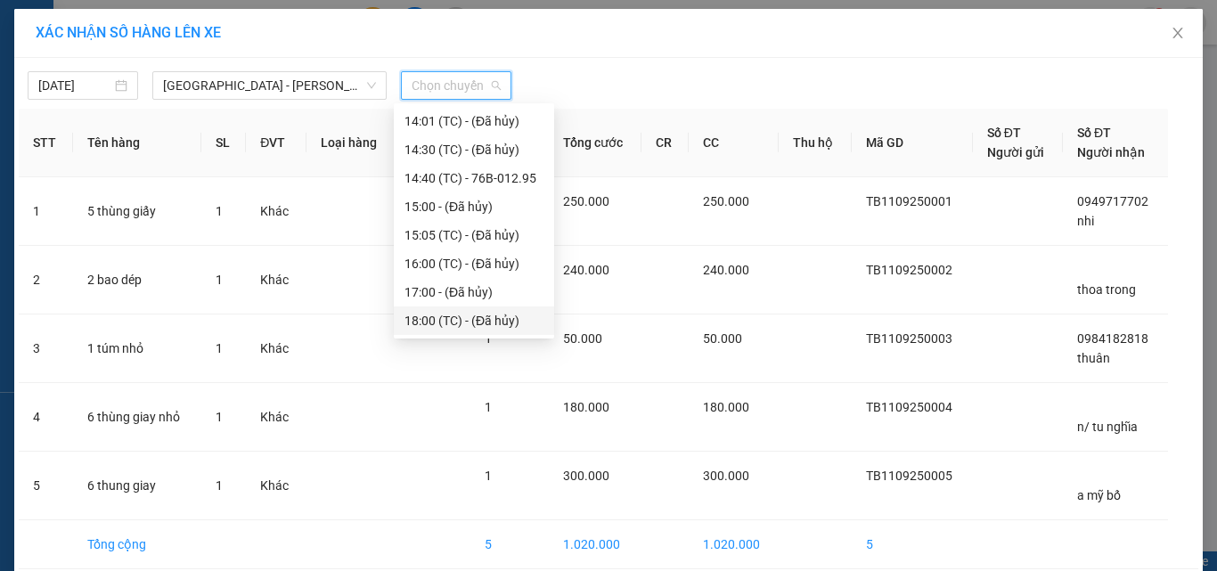
click at [438, 321] on div "18:00 (TC) - (Đã hủy)" at bounding box center [473, 321] width 139 height 20
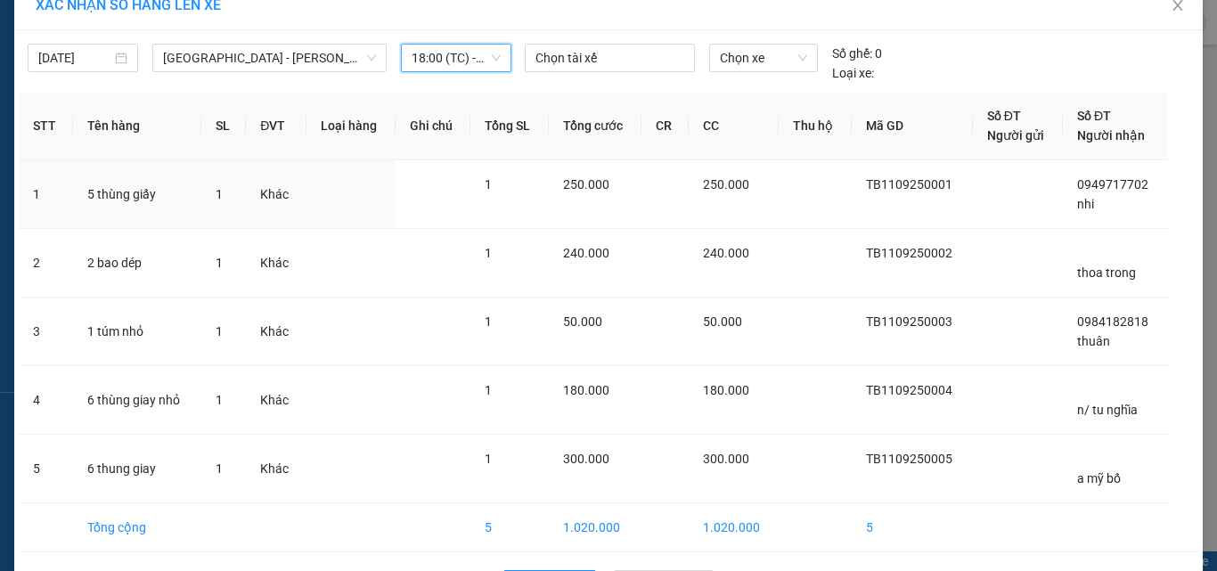
scroll to position [0, 0]
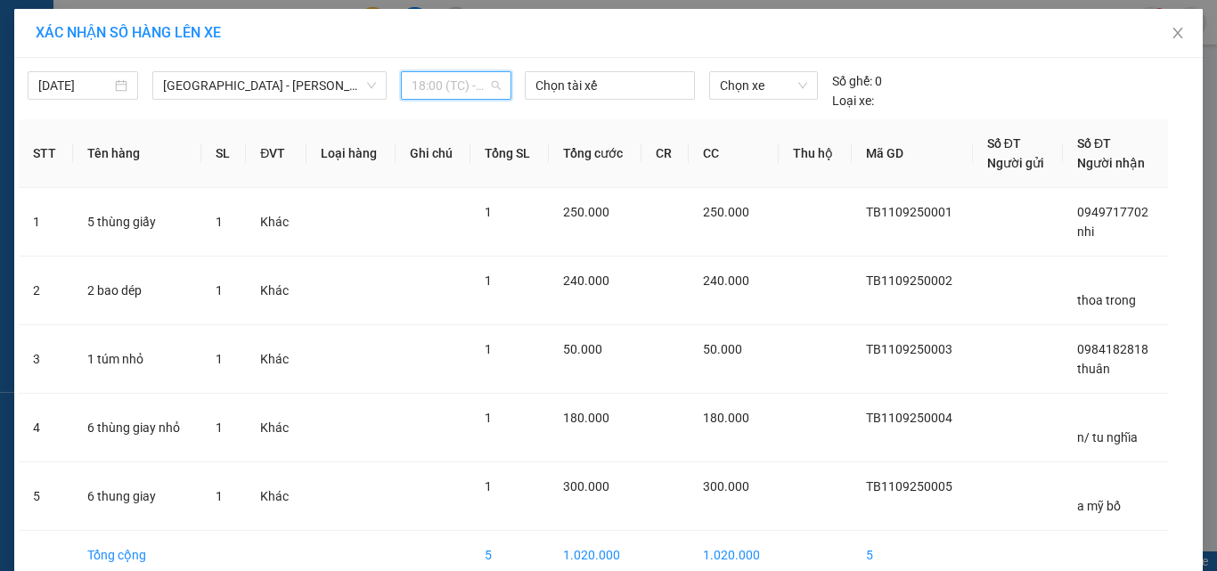
click at [421, 88] on span "18:00 (TC) - (Đã hủy)" at bounding box center [456, 85] width 89 height 27
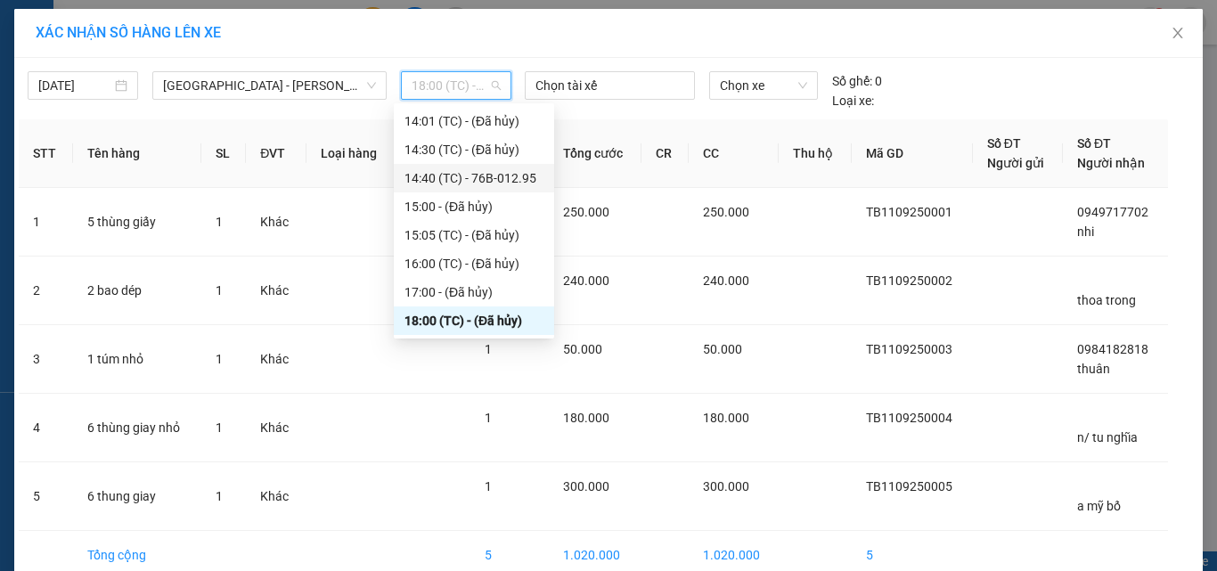
click at [435, 175] on div "14:40 (TC) - 76B-012.95" at bounding box center [473, 178] width 139 height 20
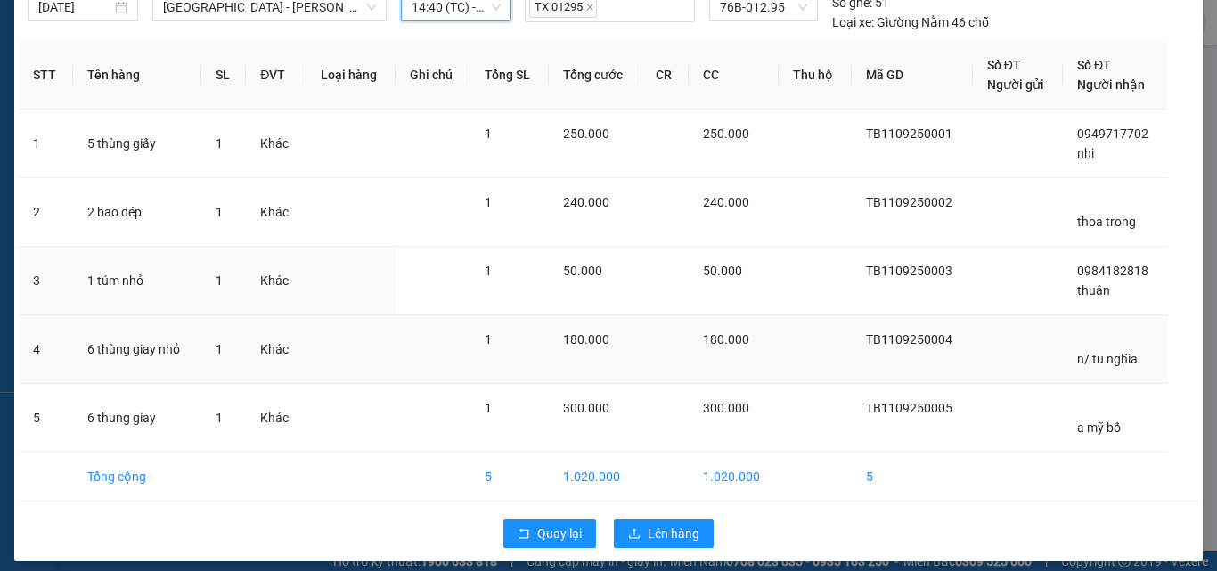
scroll to position [90, 0]
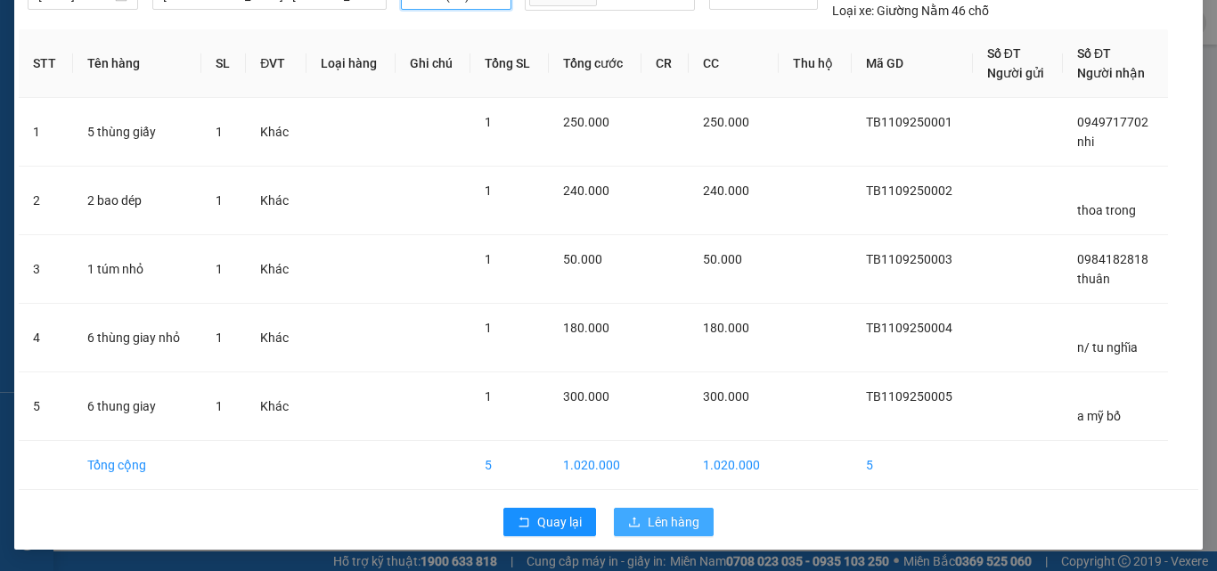
click at [656, 527] on span "Lên hàng" at bounding box center [674, 522] width 52 height 20
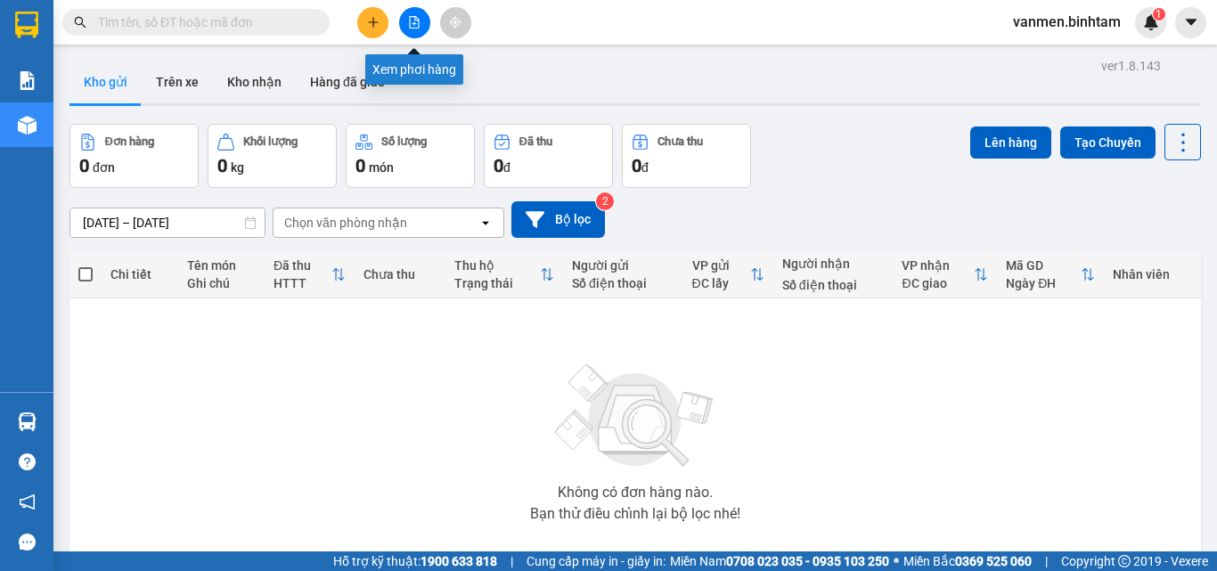
click at [416, 26] on icon "file-add" at bounding box center [414, 22] width 12 height 12
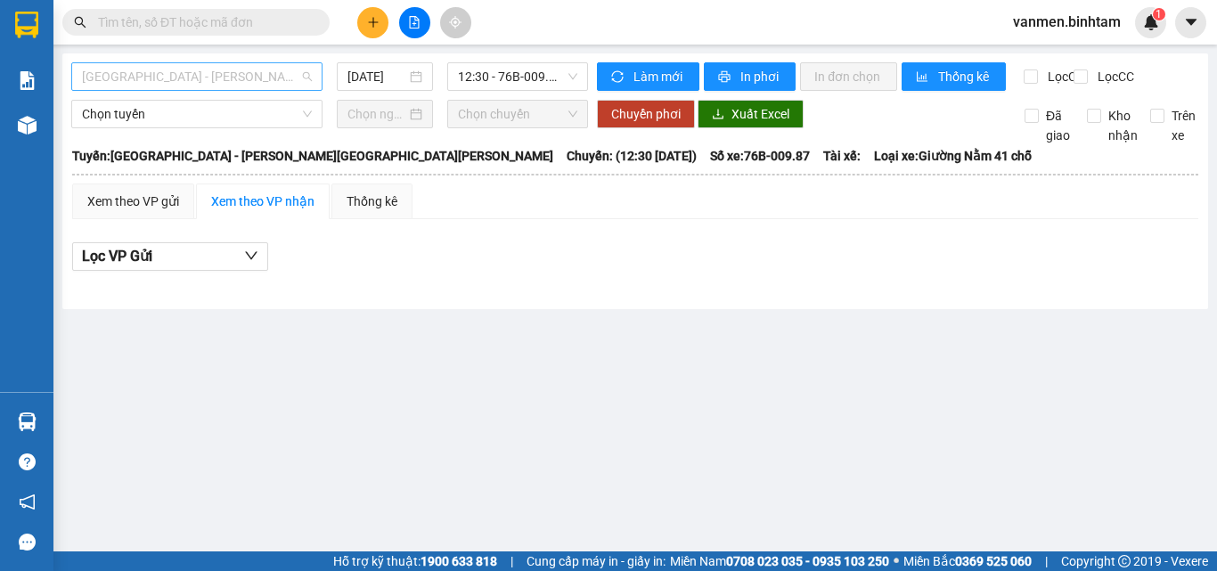
drag, startPoint x: 183, startPoint y: 78, endPoint x: 155, endPoint y: 124, distance: 53.2
click at [183, 79] on span "[GEOGRAPHIC_DATA] - [PERSON_NAME][GEOGRAPHIC_DATA][PERSON_NAME]" at bounding box center [197, 76] width 230 height 27
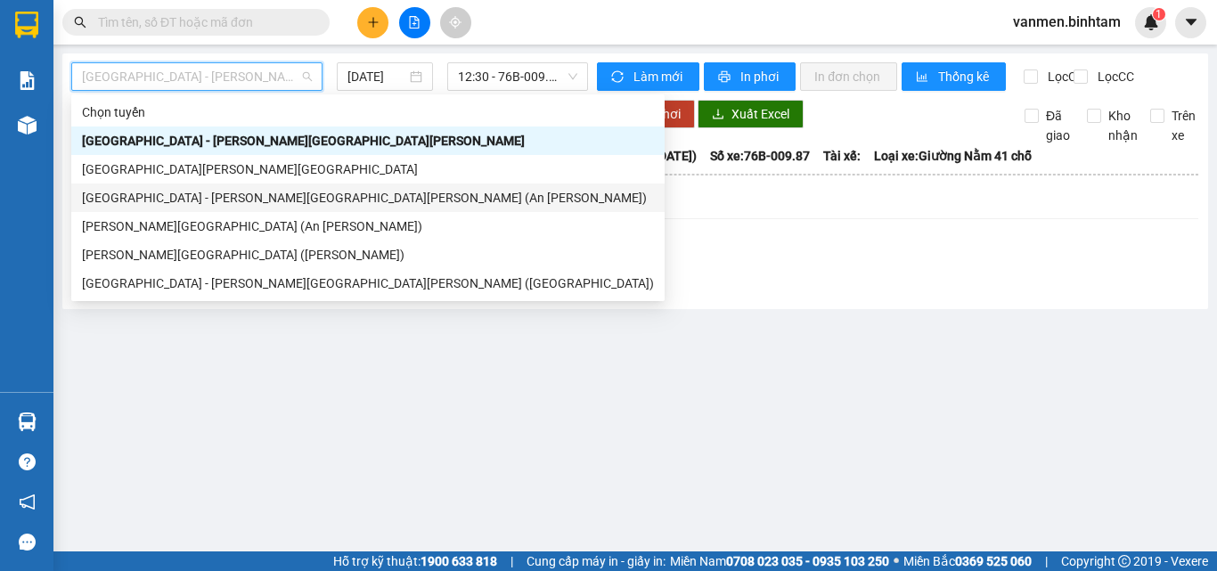
click at [112, 199] on div "[GEOGRAPHIC_DATA] - [PERSON_NAME][GEOGRAPHIC_DATA][PERSON_NAME] (An [PERSON_NAM…" at bounding box center [368, 198] width 572 height 20
type input "[DATE]"
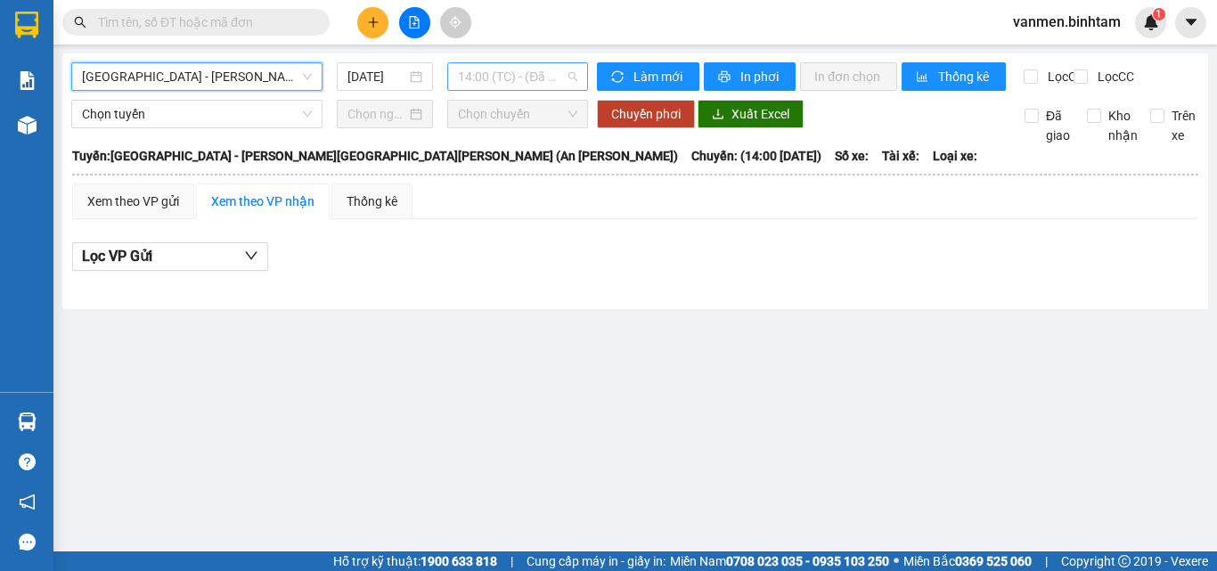
click at [528, 74] on span "14:00 (TC) - (Đã hủy)" at bounding box center [517, 76] width 119 height 27
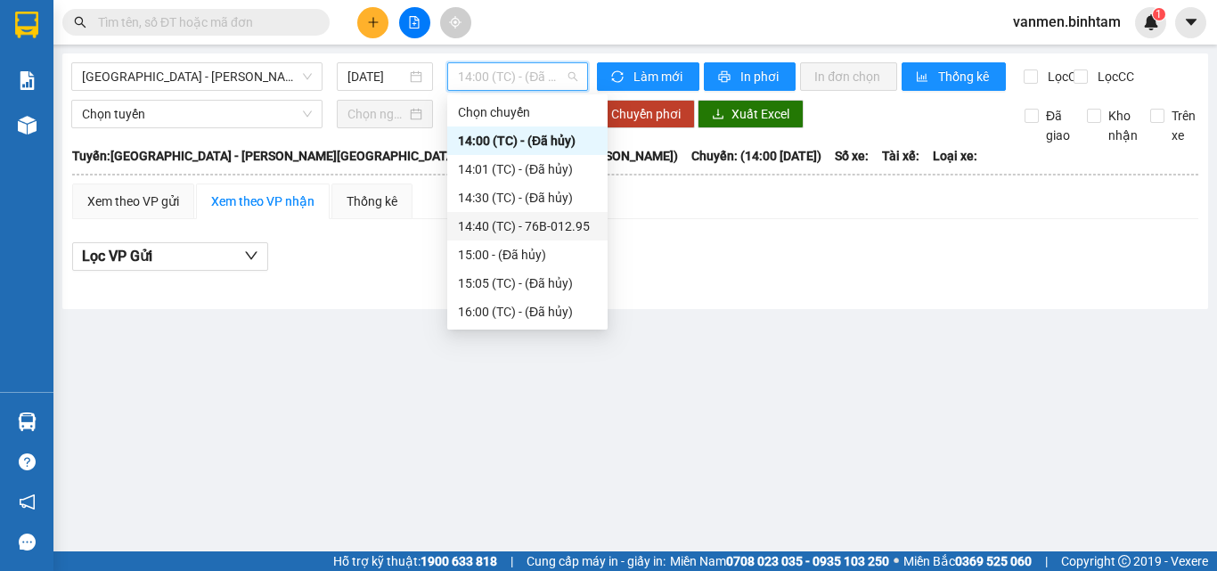
click at [514, 233] on div "14:40 (TC) - 76B-012.95" at bounding box center [527, 226] width 139 height 20
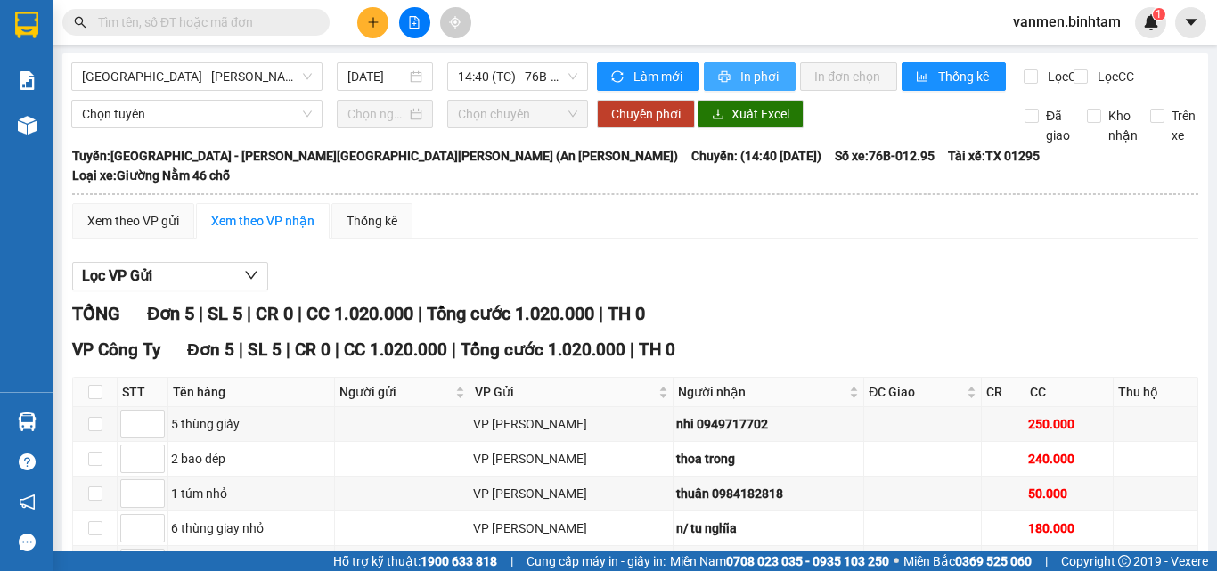
click at [754, 84] on span "In phơi" at bounding box center [760, 77] width 41 height 20
